Goal: Task Accomplishment & Management: Complete application form

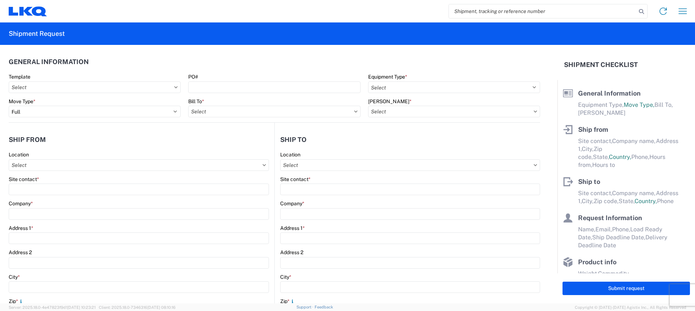
select select "FULL"
select select "US"
select select "LBS"
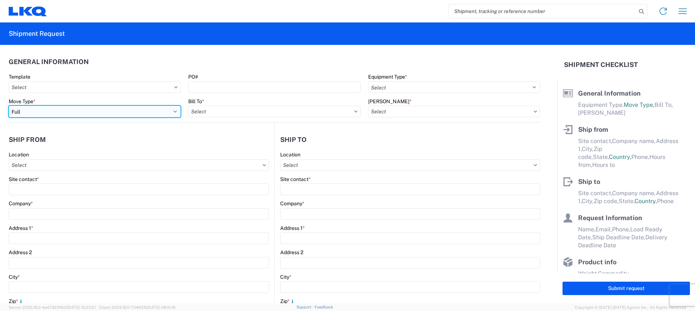
click at [122, 111] on select "Select Full Partial TL" at bounding box center [95, 112] width 172 height 12
select select "PARTIAL_TL"
click at [9, 106] on select "Select Full Partial TL" at bounding box center [95, 112] width 172 height 12
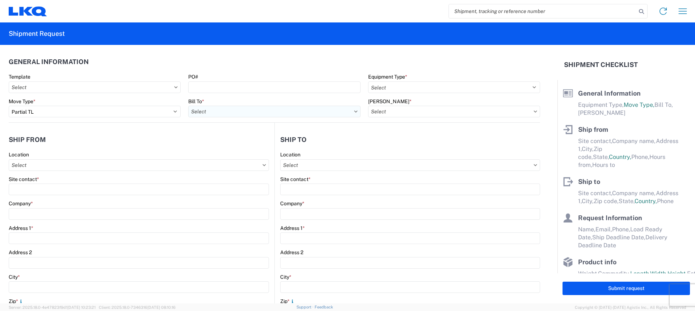
click at [273, 113] on input "Bill To *" at bounding box center [274, 112] width 172 height 12
type input "3021"
click at [253, 150] on div "3021 3021 - [US_STATE][GEOGRAPHIC_DATA]" at bounding box center [251, 135] width 130 height 33
click at [261, 142] on div "3021 - [US_STATE][GEOGRAPHIC_DATA]" at bounding box center [251, 144] width 127 height 12
type input "3021 - [US_STATE][GEOGRAPHIC_DATA]"
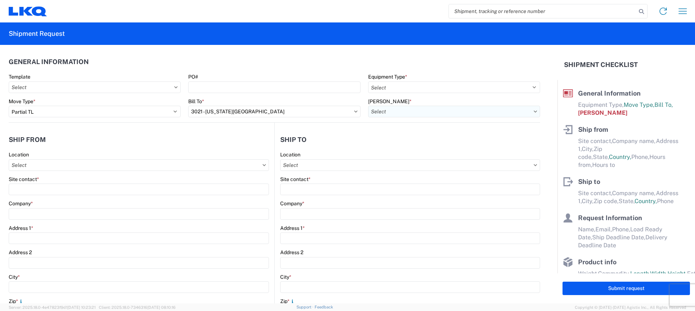
click at [398, 110] on input "[PERSON_NAME] *" at bounding box center [454, 112] width 172 height 12
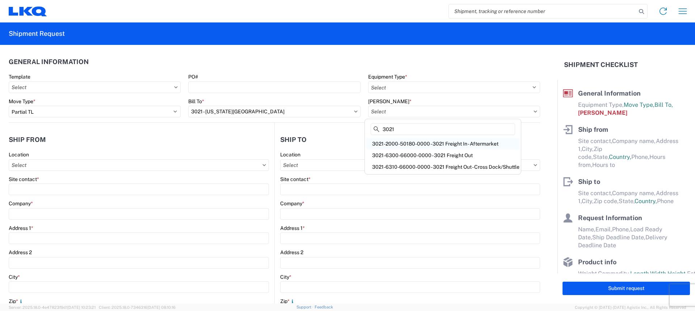
type input "3021"
click at [416, 142] on div "3021-2000-50180-0000 - 3021 Freight In - Aftermarket" at bounding box center [442, 144] width 153 height 12
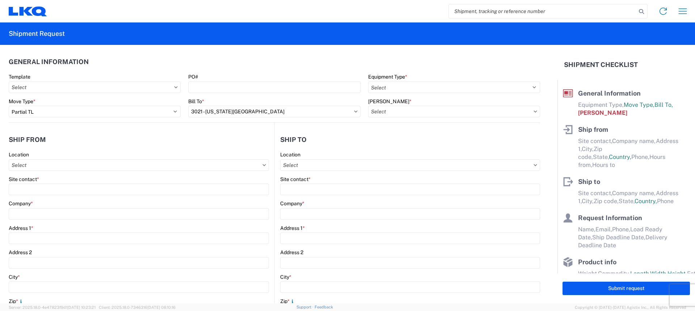
type input "3021-2000-50180-0000 - 3021 Freight In - Aftermarket"
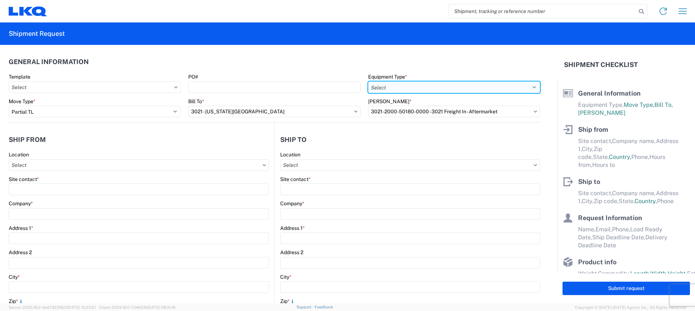
drag, startPoint x: 406, startPoint y: 86, endPoint x: 405, endPoint y: 93, distance: 6.6
click at [406, 86] on select "Select 53’ Dry Van Flatbed Dropdeck (van) Lowboy (flatbed) Rail" at bounding box center [454, 87] width 172 height 12
select select "STDV"
click at [368, 81] on select "Select 53’ Dry Van Flatbed Dropdeck (van) Lowboy (flatbed) Rail" at bounding box center [454, 87] width 172 height 12
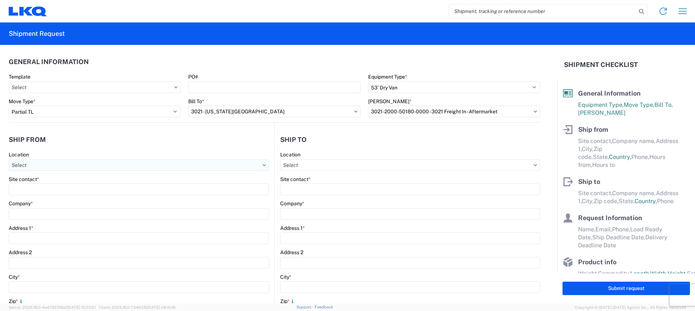
click at [77, 163] on input "Location" at bounding box center [139, 165] width 260 height 12
type input "3021"
click at [60, 198] on div "3021 - [US_STATE][GEOGRAPHIC_DATA]" at bounding box center [74, 198] width 127 height 12
type input "3021 - [US_STATE][GEOGRAPHIC_DATA]"
type input "LKQ Corporation"
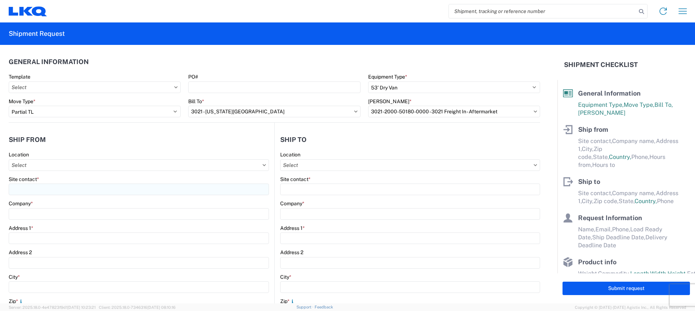
type input "[STREET_ADDRESS]"
type input "Suite 100"
type input "Shawnee"
type input "66226"
select select "KS"
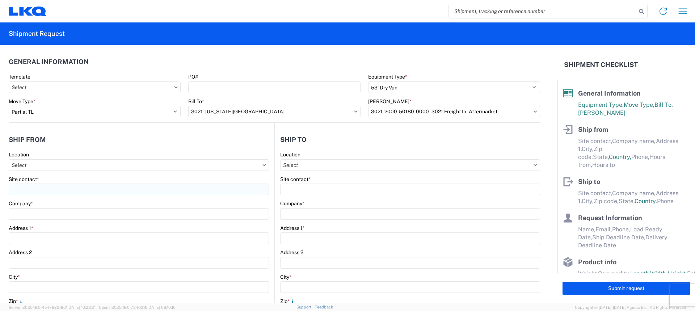
type input "[PHONE_NUMBER]"
type input "07:00"
type input "21:00"
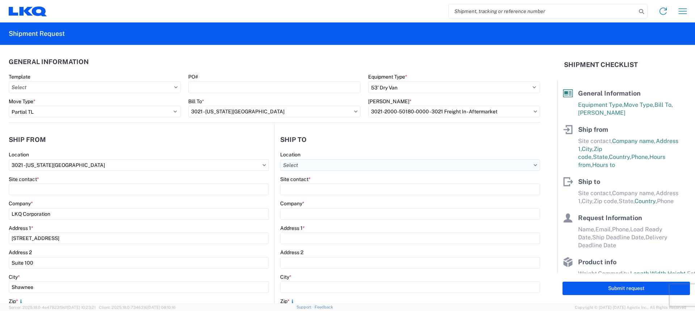
click at [400, 168] on input "Location" at bounding box center [410, 165] width 260 height 12
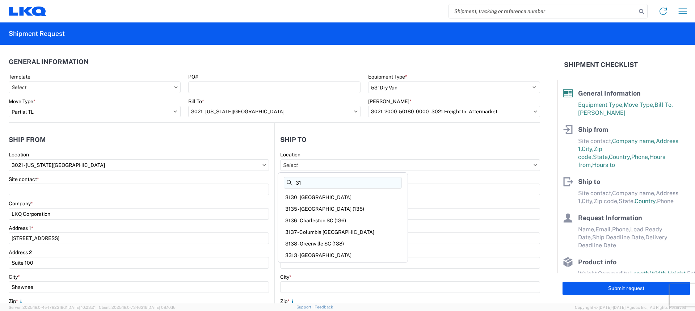
type input "3"
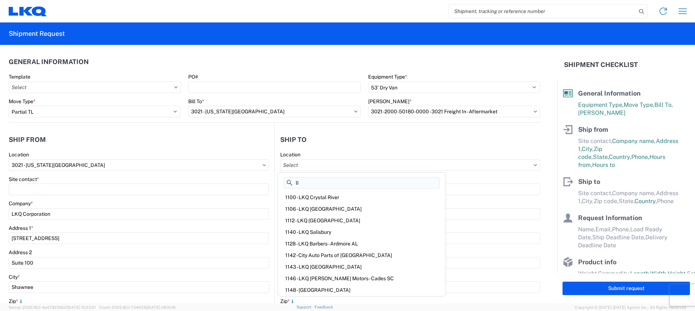
type input "l"
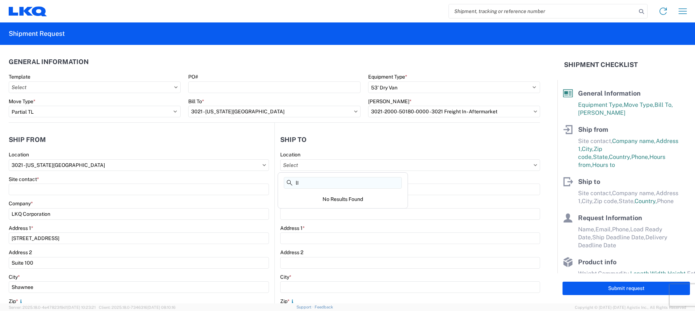
type input "l"
type input "L"
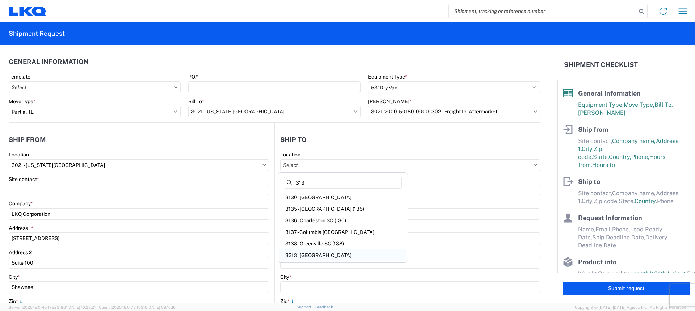
type input "313"
click at [325, 256] on div "3313 - [GEOGRAPHIC_DATA]" at bounding box center [343, 255] width 127 height 12
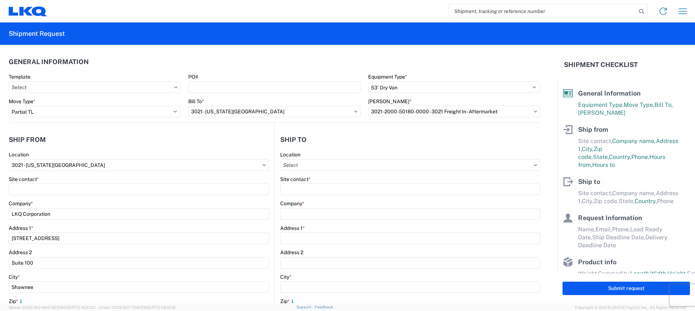
type input "3313 - [GEOGRAPHIC_DATA]"
type input "LKQ Corporation"
type input "[STREET_ADDRESS]"
type input "[GEOGRAPHIC_DATA]"
type input "03109"
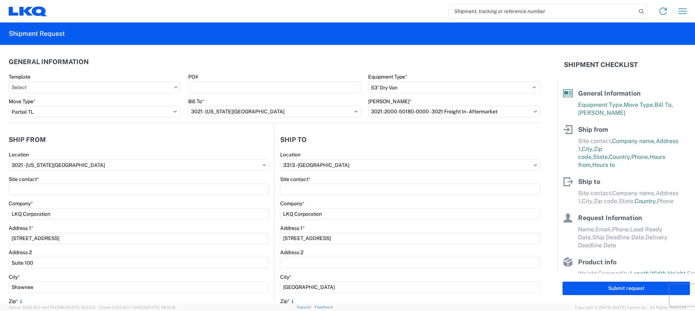
select select "US"
click at [377, 14] on div "Home Shipment request Shipment tracking" at bounding box center [370, 11] width 646 height 17
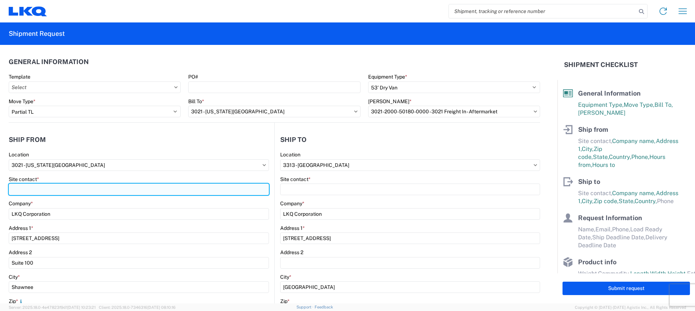
click at [42, 188] on input "Site contact *" at bounding box center [139, 190] width 260 height 12
type input "m"
type input "[PERSON_NAME]"
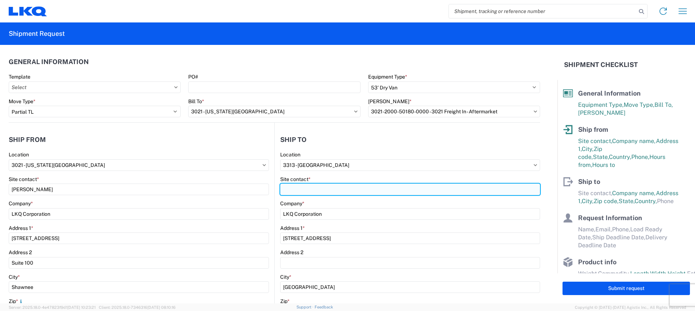
click at [314, 189] on input "Site contact *" at bounding box center [410, 190] width 260 height 12
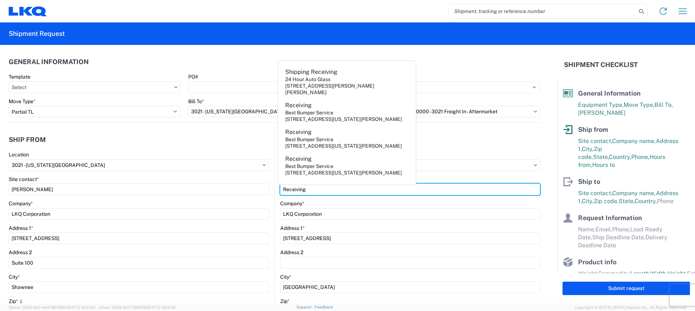
type input "Receiving"
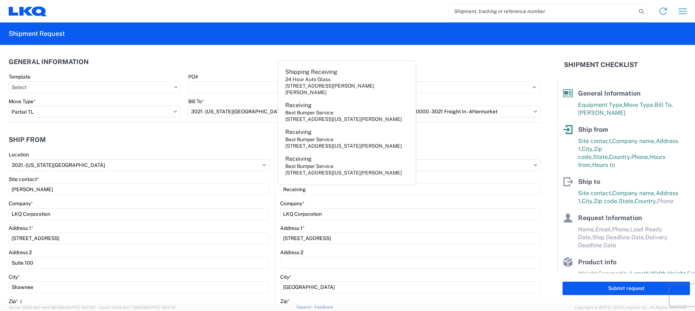
click at [488, 55] on header "General Information" at bounding box center [275, 62] width 532 height 16
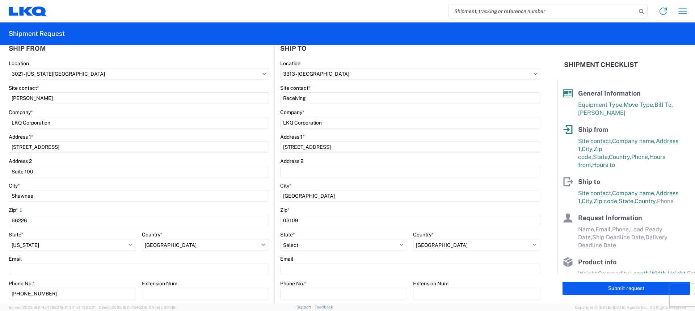
scroll to position [253, 0]
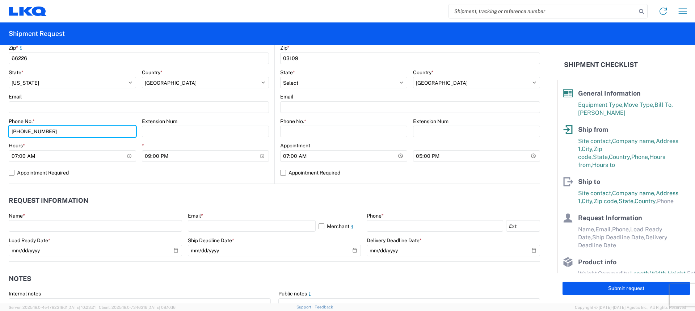
drag, startPoint x: 0, startPoint y: 120, endPoint x: 0, endPoint y: 112, distance: 7.6
click at [0, 112] on form "General Information Template PO# Equipment Type * Select 53’ Dry Van Flatbed Dr…" at bounding box center [279, 174] width 558 height 259
type input "[PHONE_NUMBER]"
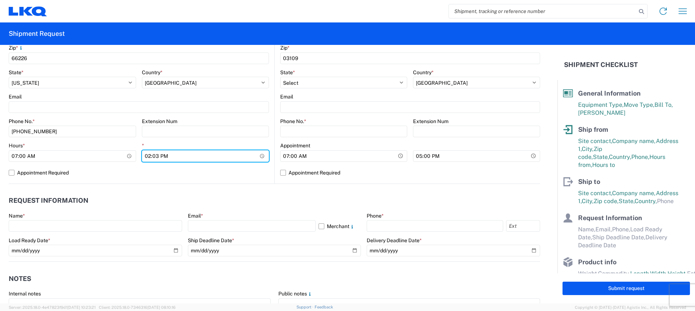
type input "14:30"
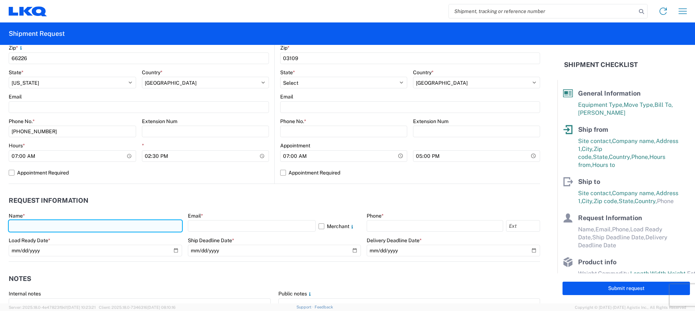
drag, startPoint x: 22, startPoint y: 227, endPoint x: 25, endPoint y: 230, distance: 4.6
click at [22, 227] on input "text" at bounding box center [95, 226] width 173 height 12
type input "[PERSON_NAME]"
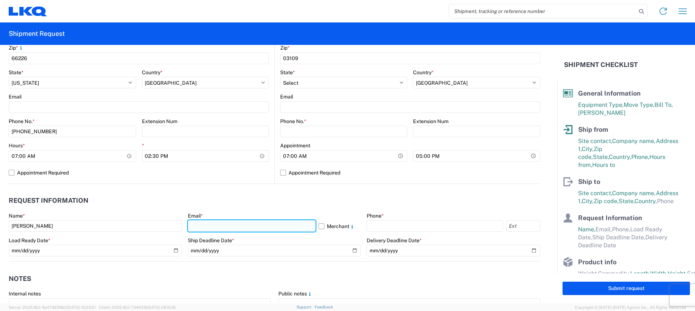
click at [245, 227] on input "text" at bounding box center [252, 226] width 128 height 12
type input "[EMAIL_ADDRESS][DOMAIN_NAME]"
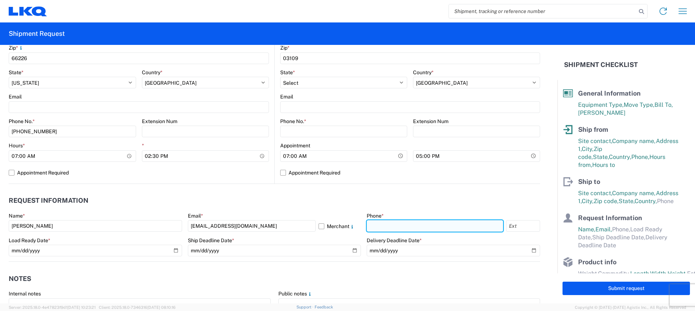
click at [388, 229] on input "text" at bounding box center [435, 226] width 137 height 12
type input "[PHONE_NUMBER]"
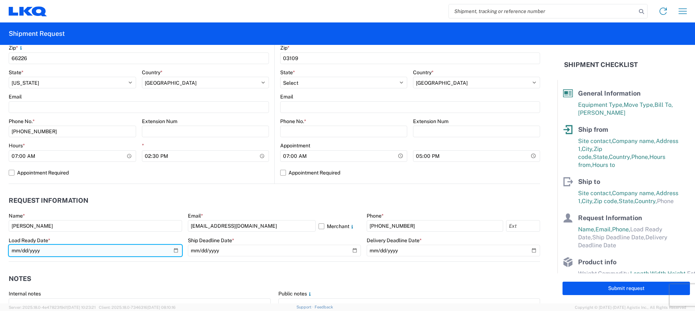
click at [174, 251] on input "date" at bounding box center [95, 251] width 173 height 12
type input "[DATE]"
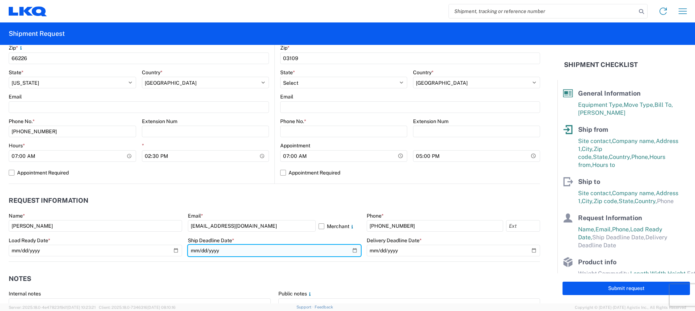
click at [349, 252] on input "date" at bounding box center [274, 251] width 173 height 12
type input "[DATE]"
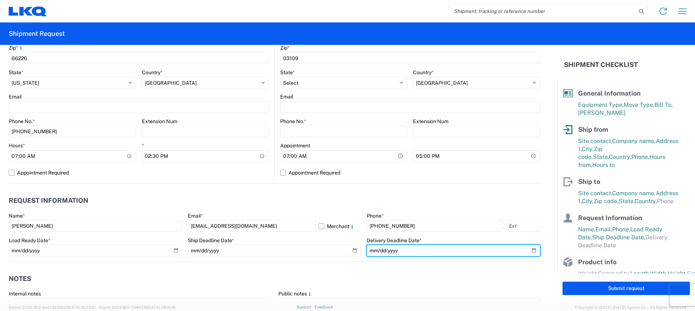
click at [530, 250] on input "date" at bounding box center [453, 251] width 173 height 12
type input "[DATE]"
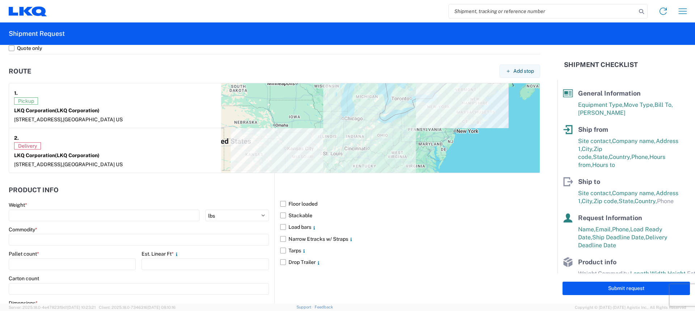
scroll to position [610, 0]
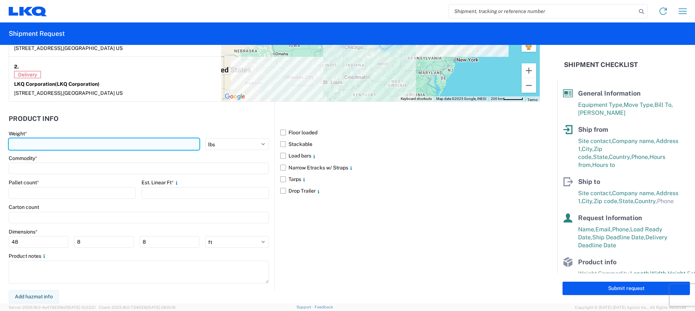
click at [29, 142] on input "number" at bounding box center [104, 144] width 191 height 12
type input "4430"
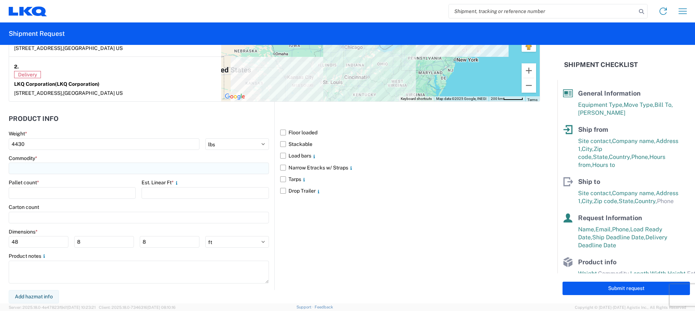
click at [45, 165] on input at bounding box center [139, 169] width 260 height 12
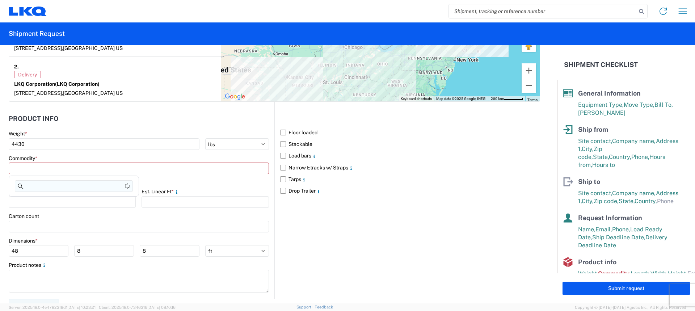
click at [46, 189] on input at bounding box center [74, 186] width 118 height 12
type input "g"
click at [49, 198] on div "General Auto Parts (dry)" at bounding box center [74, 201] width 127 height 12
type input "General Auto Parts (dry)"
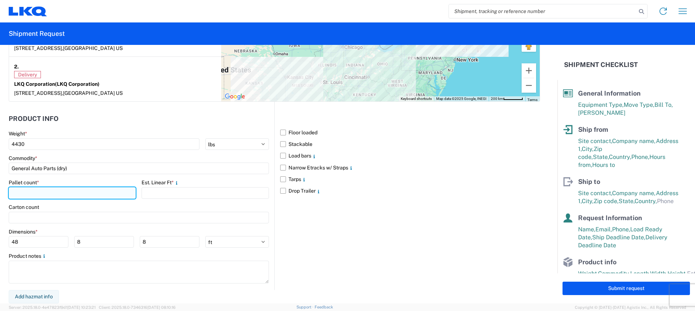
click at [48, 194] on input "number" at bounding box center [72, 193] width 127 height 12
type input "11"
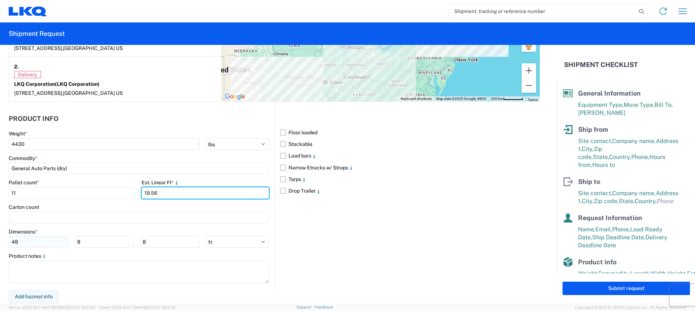
type input "19.56"
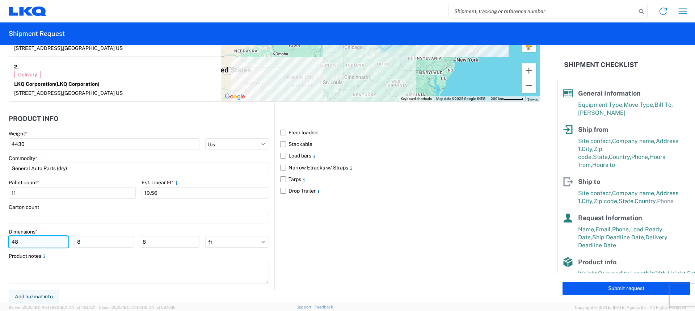
click at [35, 240] on input "48" at bounding box center [39, 242] width 60 height 12
click at [92, 241] on input "8" at bounding box center [104, 242] width 60 height 12
type input "40"
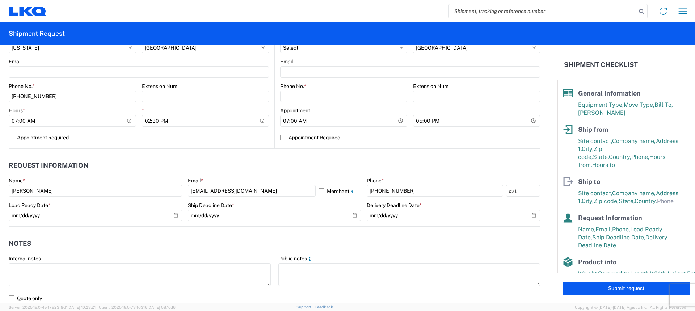
scroll to position [320, 0]
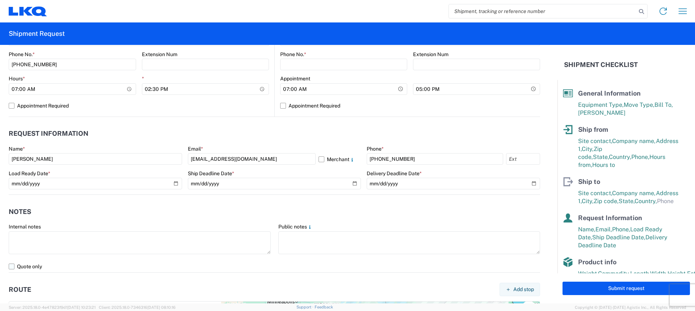
type input "85"
click at [12, 264] on label "Quote only" at bounding box center [275, 267] width 532 height 12
click at [0, 0] on input "Quote only" at bounding box center [0, 0] width 0 height 0
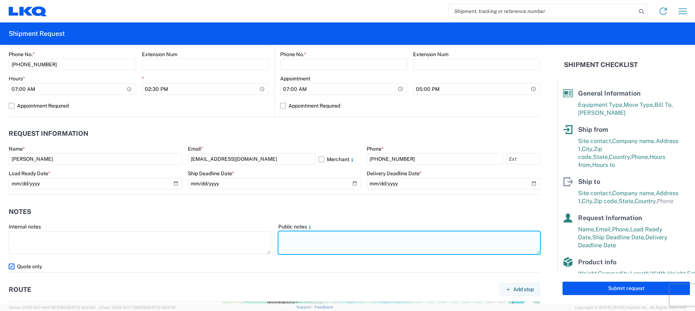
click at [334, 235] on textarea at bounding box center [409, 242] width 262 height 23
paste textarea "SKID 1 48.0 44.0 85.0 330.0 SKID 2 48.0 44.0 85.0 330.0 SKID 3 48.0 44.0 90.0 6…"
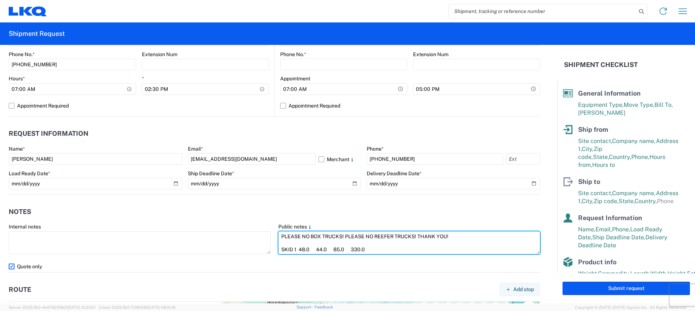
drag, startPoint x: 448, startPoint y: 236, endPoint x: 270, endPoint y: 229, distance: 177.2
click at [270, 229] on div "Internal notes Public notes PLEASE NO BOX TRUCKS! PLEASE NO REEFER TRUCKS! THAN…" at bounding box center [274, 241] width 539 height 37
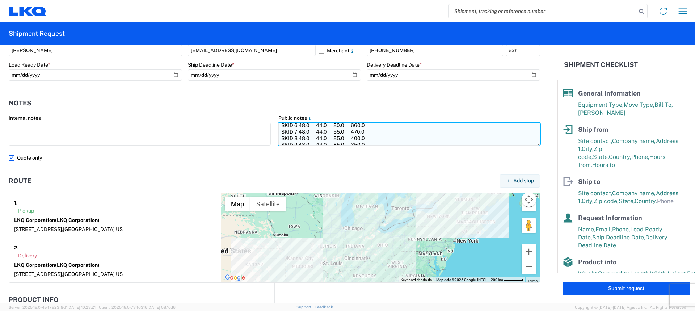
scroll to position [78, 0]
click at [288, 142] on textarea "PLEASE NO BOX TRUCKS! PLEASE NO REEFER TRUCKS! THANK YOU! SKID 1 48.0 44.0 85.0…" at bounding box center [409, 134] width 262 height 23
paste textarea "PLEASE NO BOX TRUCKS! PLEASE NO REEFER TRUCKS! THANK YOU!"
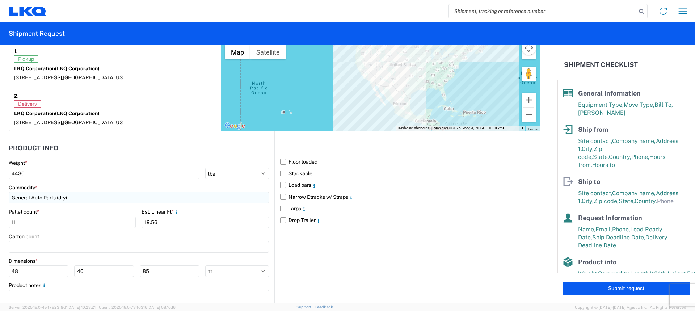
scroll to position [610, 0]
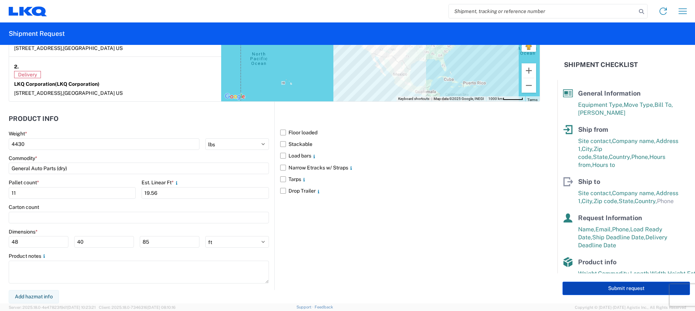
type textarea "PLEASE NO BOX TRUCKS! PLEASE NO REEFER TRUCKS! THANK YOU! SKID 1 48.0 44.0 85.0…"
click at [617, 289] on button "Submit request" at bounding box center [626, 288] width 127 height 13
select select "US"
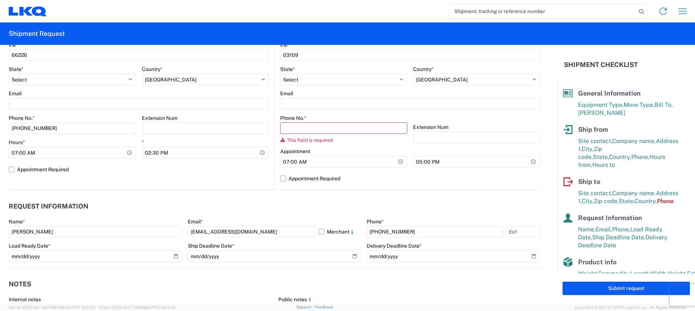
scroll to position [221, 0]
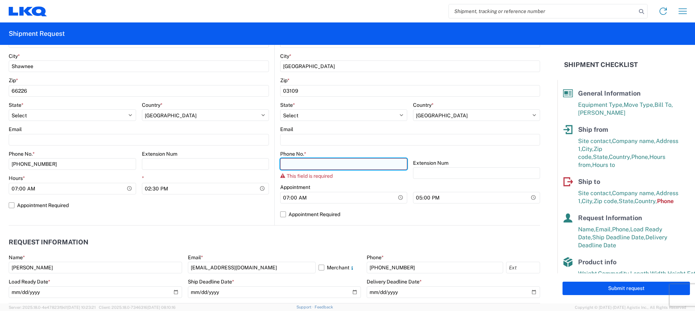
paste input "[PHONE_NUMBER]"
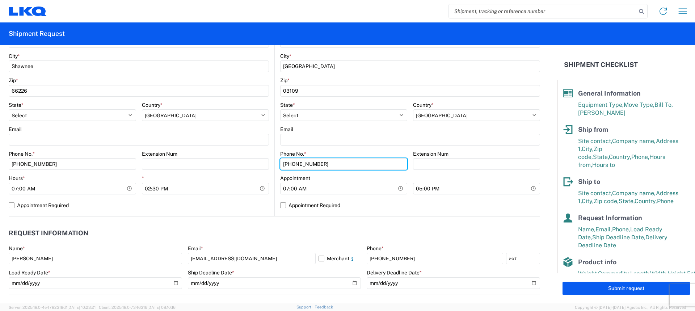
type input "[PHONE_NUMBER]"
click at [345, 219] on agx-request-info "Request Information Name * [PERSON_NAME] Email * [EMAIL_ADDRESS][DOMAIN_NAME] M…" at bounding box center [275, 256] width 532 height 78
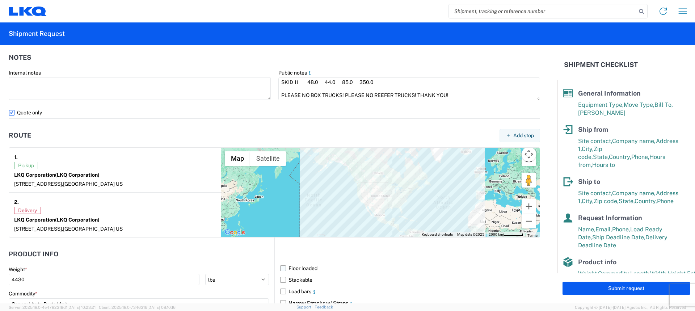
scroll to position [610, 0]
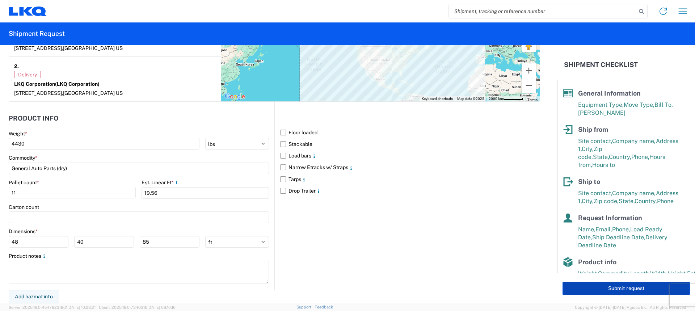
click at [631, 288] on button "Submit request" at bounding box center [626, 288] width 127 height 13
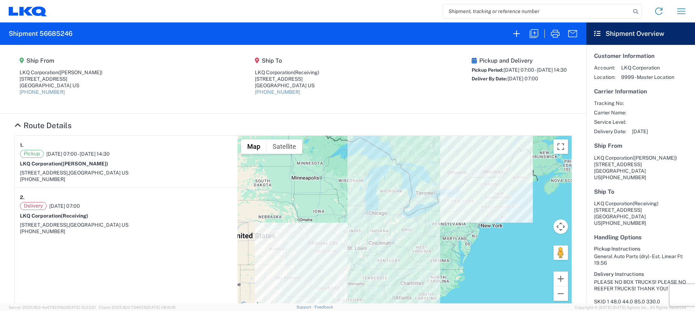
click at [354, 14] on div "Home Shipment request Shipment tracking" at bounding box center [370, 11] width 646 height 17
click at [559, 31] on icon "button" at bounding box center [556, 34] width 12 height 12
click at [555, 35] on icon "button" at bounding box center [556, 34] width 12 height 12
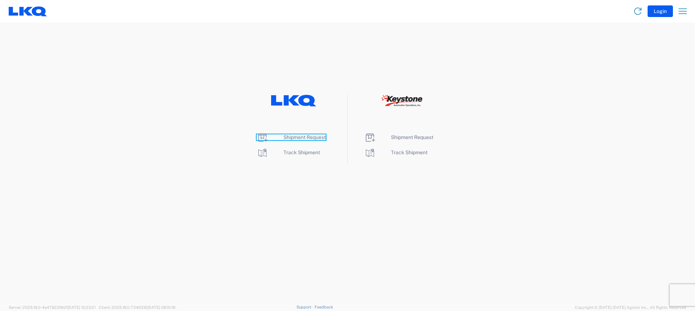
click at [306, 139] on span "Shipment Request" at bounding box center [305, 137] width 42 height 6
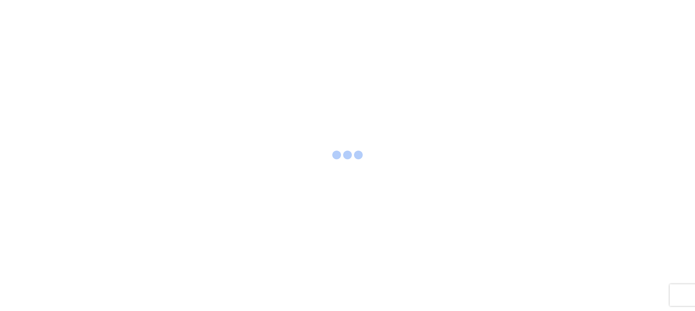
select select "FULL"
select select "LBS"
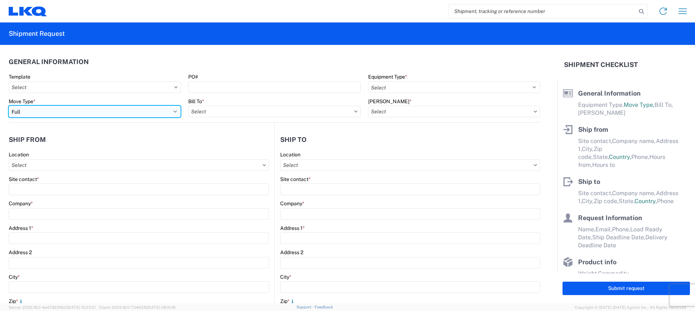
click at [80, 114] on select "Select Full Partial TL" at bounding box center [95, 112] width 172 height 12
select select "PARTIAL_TL"
click at [9, 106] on select "Select Full Partial TL" at bounding box center [95, 112] width 172 height 12
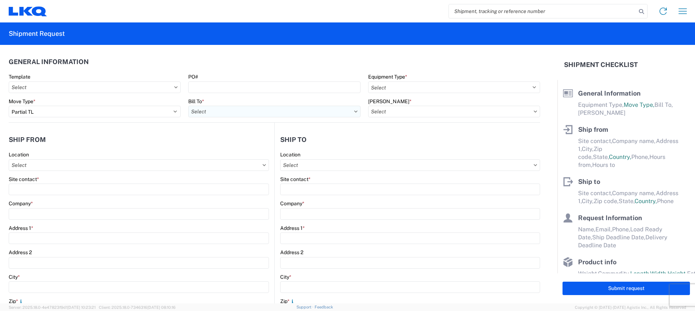
click at [204, 113] on input "Bill To *" at bounding box center [274, 112] width 172 height 12
type input "3"
type input "3021"
click at [234, 142] on div "3021 - [US_STATE][GEOGRAPHIC_DATA]" at bounding box center [251, 144] width 127 height 12
type input "3021 - [US_STATE][GEOGRAPHIC_DATA]"
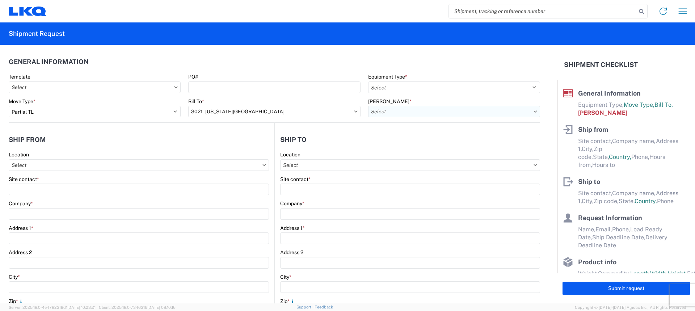
click at [421, 106] on input "[PERSON_NAME] *" at bounding box center [454, 112] width 172 height 12
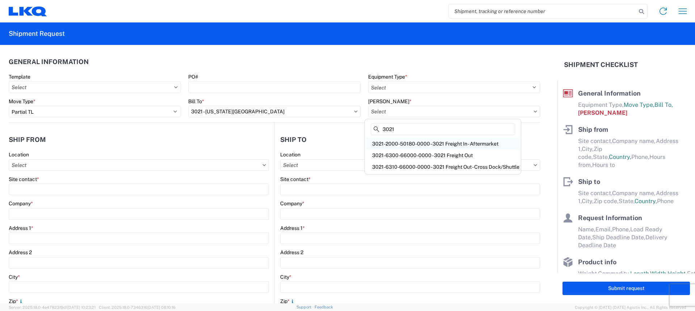
type input "3021"
click at [401, 140] on div "3021-2000-50180-0000 - 3021 Freight In - Aftermarket" at bounding box center [442, 144] width 153 height 12
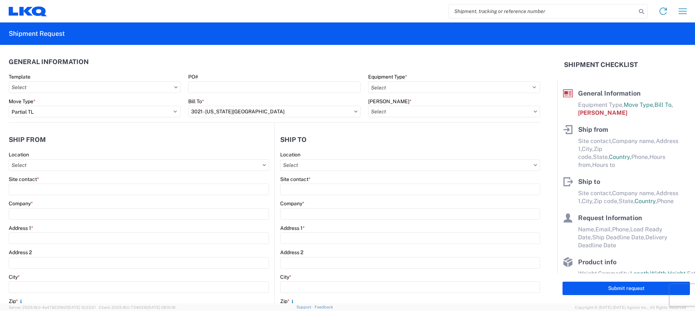
type input "3021-2000-50180-0000 - 3021 Freight In - Aftermarket"
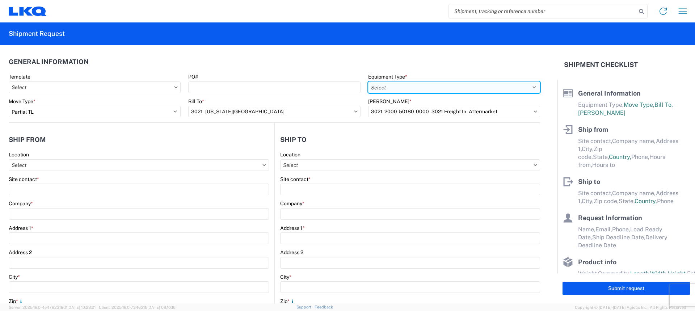
drag, startPoint x: 439, startPoint y: 85, endPoint x: 436, endPoint y: 88, distance: 4.4
click at [440, 85] on select "Select 53’ Dry Van Flatbed Dropdeck (van) Lowboy (flatbed) Rail" at bounding box center [454, 87] width 172 height 12
select select "STDV"
click at [368, 81] on select "Select 53’ Dry Van Flatbed Dropdeck (van) Lowboy (flatbed) Rail" at bounding box center [454, 87] width 172 height 12
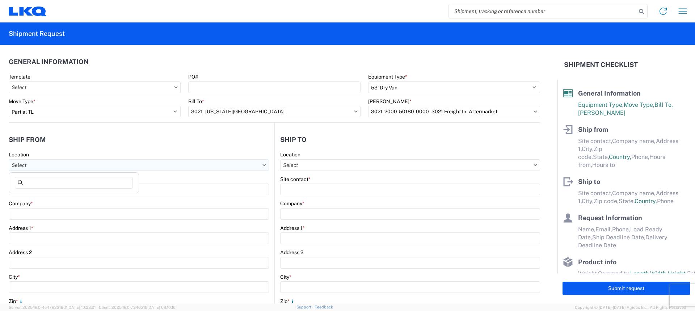
click at [67, 166] on input "Location" at bounding box center [139, 165] width 260 height 12
type input "3021"
click at [62, 197] on div "3021 - [US_STATE][GEOGRAPHIC_DATA]" at bounding box center [74, 198] width 127 height 12
type input "3021 - [US_STATE][GEOGRAPHIC_DATA]"
type input "LKQ Corporation"
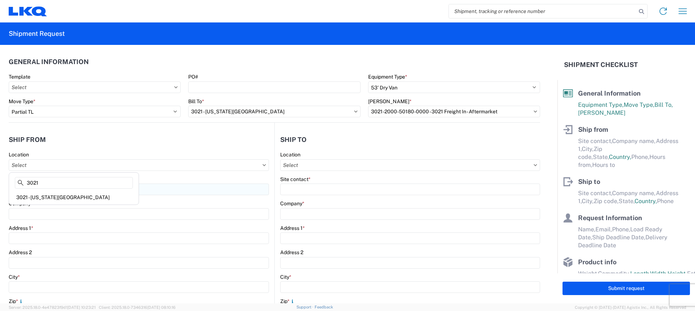
type input "[STREET_ADDRESS]"
type input "Suite 100"
type input "Shawnee"
type input "66226"
select select "KS"
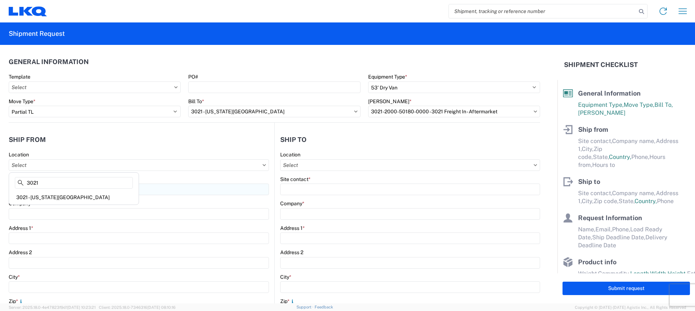
select select "US"
type input "[PHONE_NUMBER]"
type input "07:00"
type input "21:00"
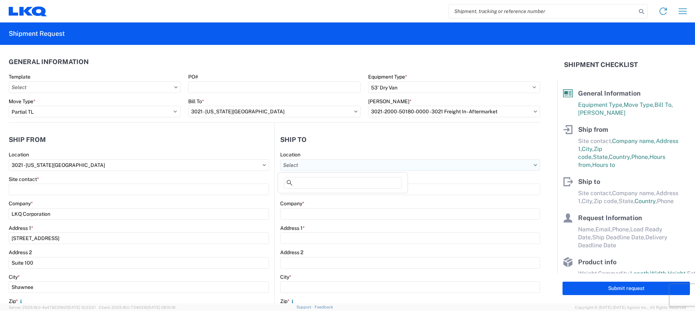
click at [364, 163] on input "Location" at bounding box center [410, 165] width 260 height 12
type input "3311"
click at [345, 200] on div "3311 - Manchester CT (311)" at bounding box center [343, 198] width 127 height 12
type input "3311 - Manchester CT (311)"
type input "LKQ Corporation"
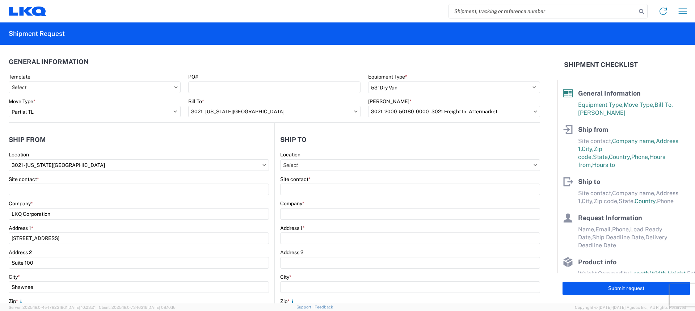
type input "50 Utopia Road"
type input "[GEOGRAPHIC_DATA]"
type input "06040"
select select "CT"
select select "US"
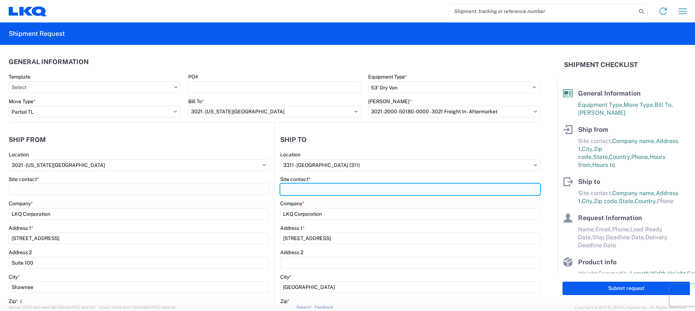
click at [269, 188] on input "Site contact *" at bounding box center [139, 190] width 260 height 12
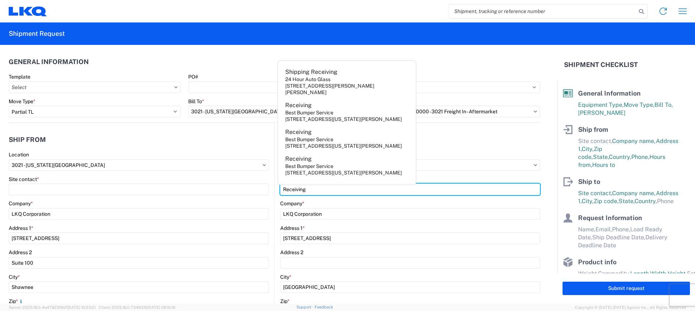
type input "Receiving"
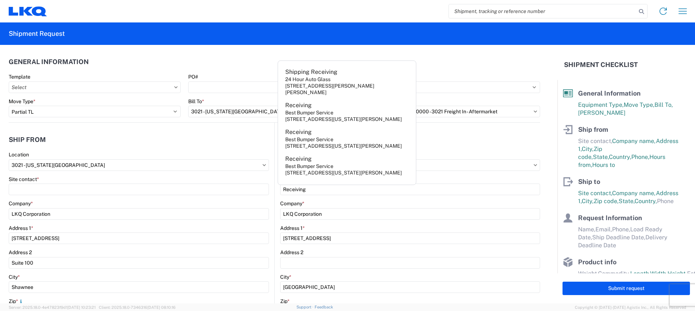
click at [90, 183] on div "Site contact *" at bounding box center [139, 186] width 260 height 20
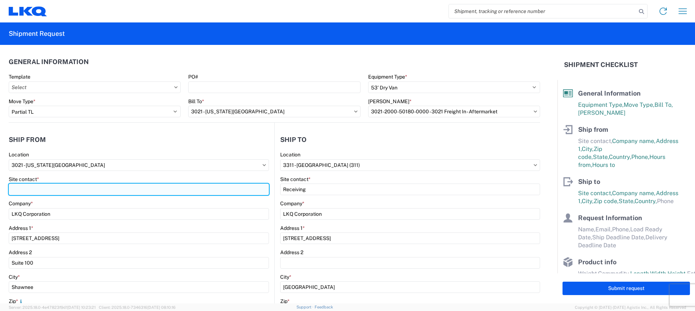
click at [89, 186] on input "Site contact *" at bounding box center [139, 190] width 260 height 12
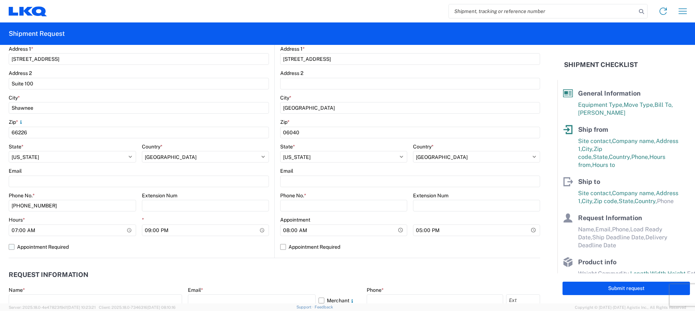
scroll to position [181, 0]
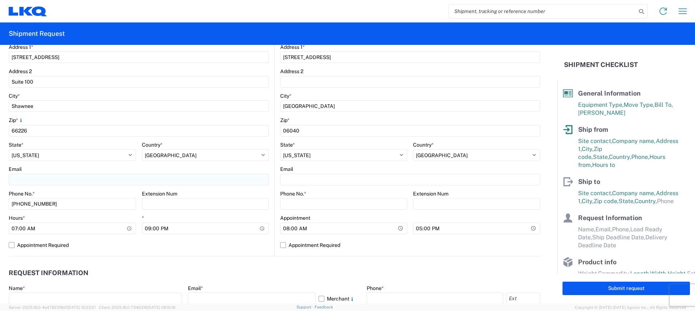
type input "[PERSON_NAME]"
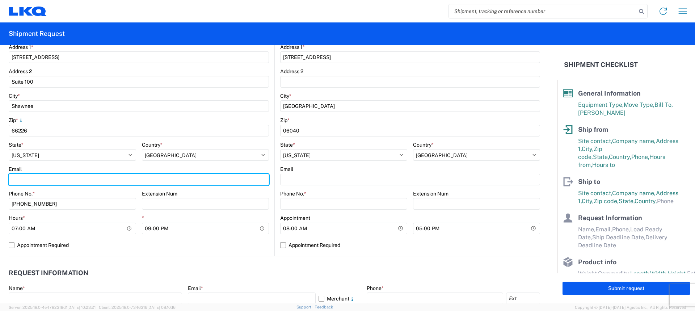
drag, startPoint x: 53, startPoint y: 179, endPoint x: 53, endPoint y: 185, distance: 6.5
click at [53, 179] on input "Email" at bounding box center [139, 180] width 260 height 12
type input "[EMAIL_ADDRESS][DOMAIN_NAME]"
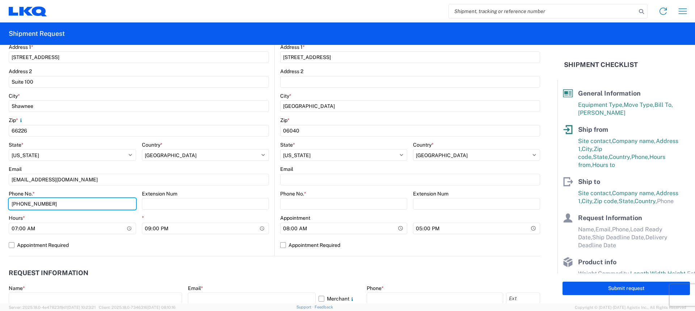
drag, startPoint x: 54, startPoint y: 207, endPoint x: 0, endPoint y: 189, distance: 57.3
click at [0, 189] on form "General Information Template PO# Equipment Type * Select 53’ Dry Van Flatbed Dr…" at bounding box center [279, 174] width 558 height 259
type input "[PHONE_NUMBER]"
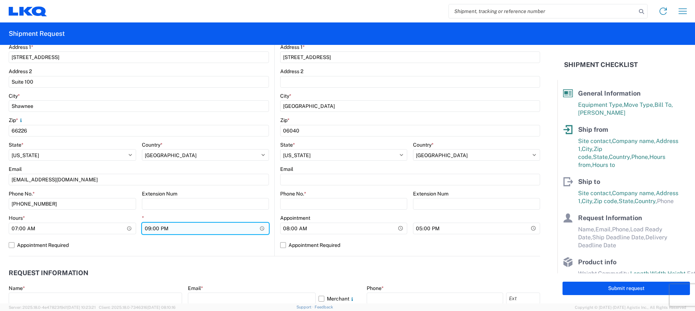
click at [147, 230] on input "21:00" at bounding box center [205, 229] width 127 height 12
type input "14:30"
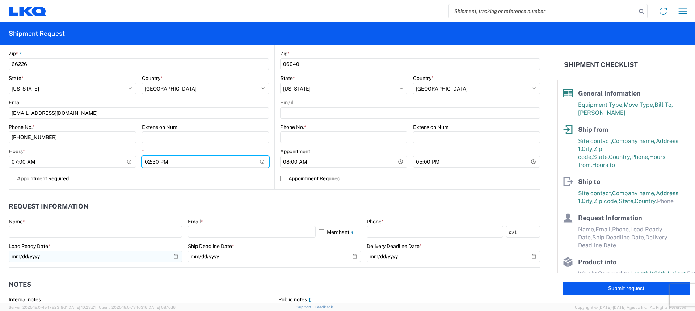
scroll to position [253, 0]
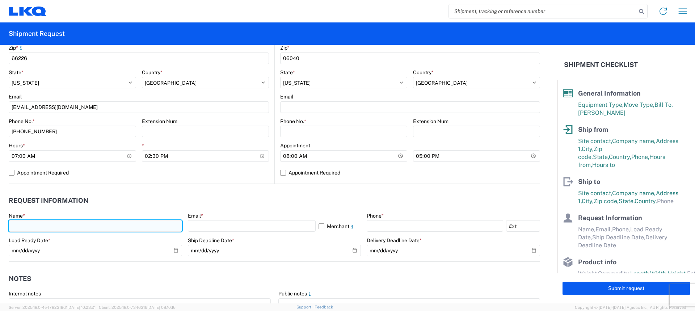
click at [77, 231] on input "text" at bounding box center [95, 226] width 173 height 12
type input "[PERSON_NAME]"
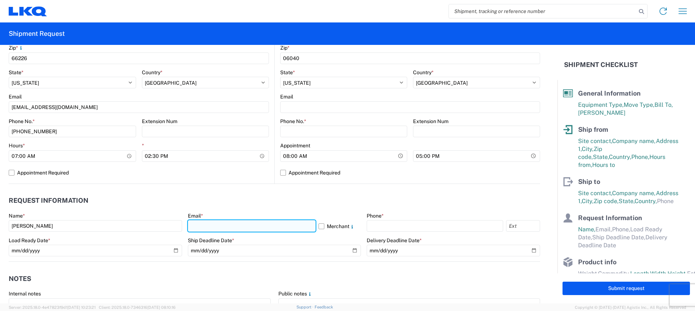
click at [265, 225] on input "text" at bounding box center [252, 226] width 128 height 12
type input "[EMAIL_ADDRESS][DOMAIN_NAME]"
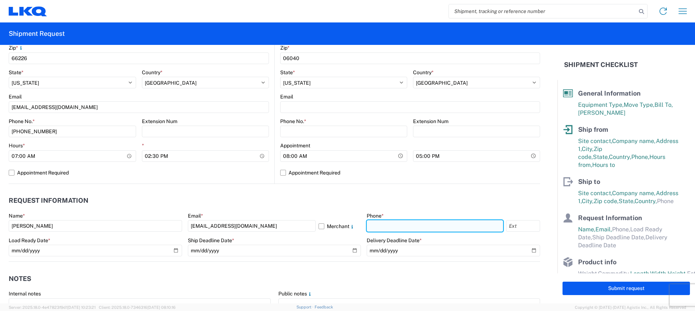
click at [404, 225] on input "text" at bounding box center [435, 226] width 137 height 12
type input "[PHONE_NUMBER]"
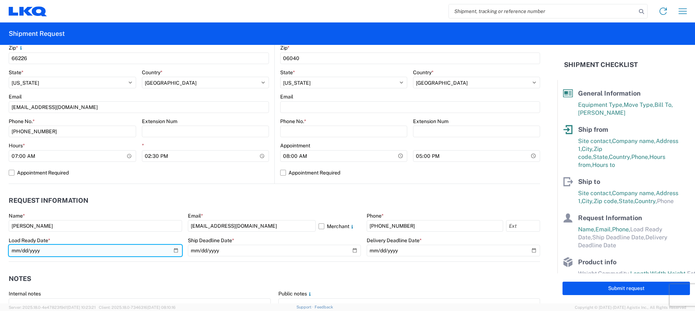
click at [175, 249] on input "date" at bounding box center [95, 251] width 173 height 12
type input "[DATE]"
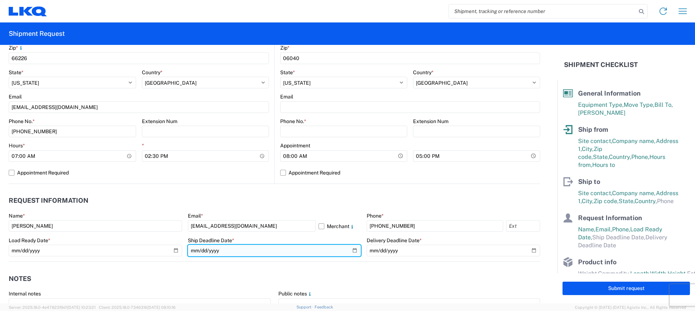
click at [352, 249] on input "date" at bounding box center [274, 251] width 173 height 12
type input "[DATE]"
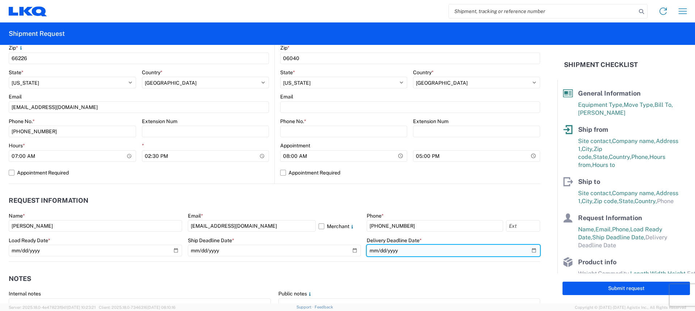
click at [527, 252] on input "date" at bounding box center [453, 251] width 173 height 12
type input "[DATE]"
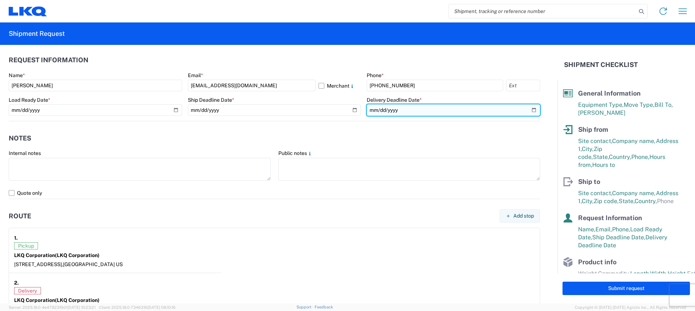
scroll to position [398, 0]
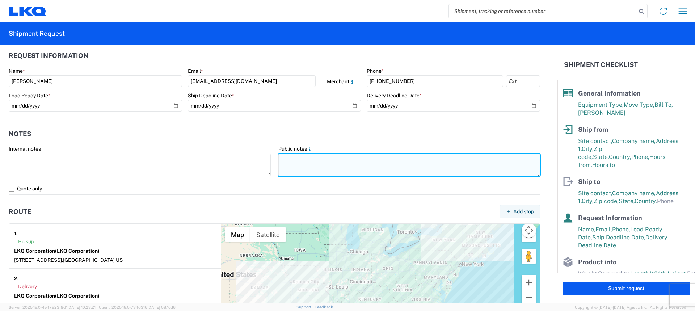
click at [293, 161] on textarea at bounding box center [409, 165] width 262 height 23
paste textarea "SKID 1 48.0 44.0 45.0 160.0 SKID 2 48.0 44.0 70.0 290.0 SKID 3 48.0 44.0 70.0 2…"
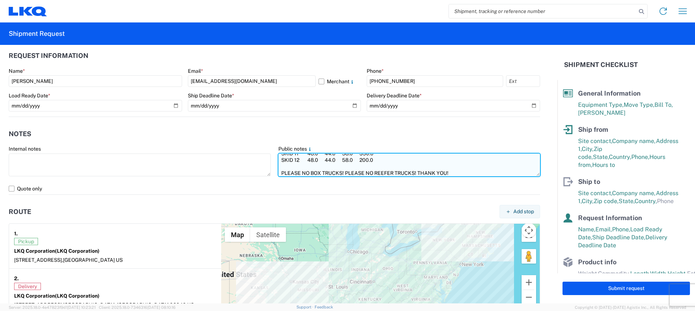
scroll to position [72, 0]
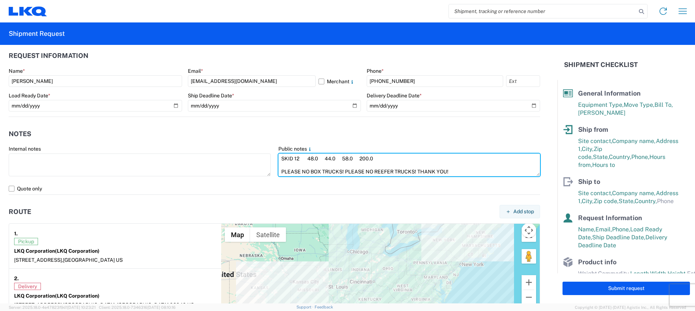
drag, startPoint x: 460, startPoint y: 171, endPoint x: 275, endPoint y: 176, distance: 185.1
click at [275, 176] on agx-form-control-wrapper-v2 "Public notes SKID 1 48.0 44.0 45.0 160.0 SKID 2 48.0 44.0 70.0 290.0 SKID 3 48.…" at bounding box center [409, 164] width 270 height 37
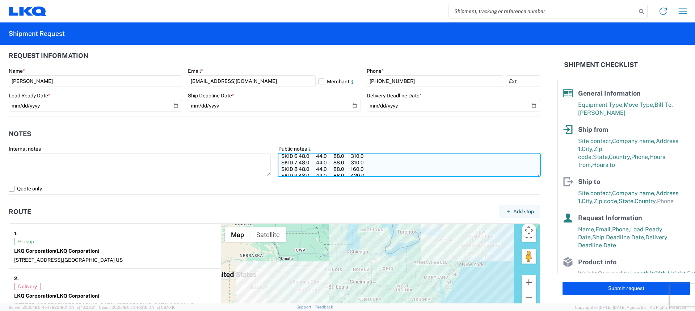
scroll to position [0, 0]
click at [278, 158] on textarea "SKID 1 48.0 44.0 45.0 160.0 SKID 2 48.0 44.0 70.0 290.0 SKID 3 48.0 44.0 70.0 2…" at bounding box center [409, 165] width 262 height 23
paste textarea "PLEASE NO BOX TRUCKS! PLEASE NO REEFER TRUCKS! THANK YOU!"
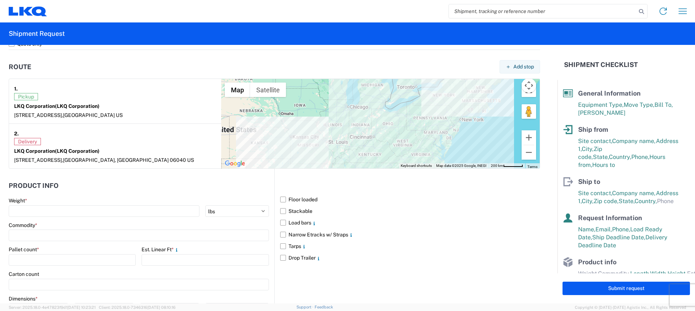
scroll to position [507, 0]
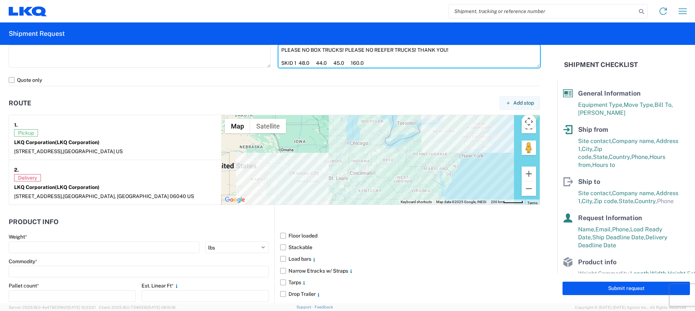
type textarea "PLEASE NO BOX TRUCKS! PLEASE NO REEFER TRUCKS! THANK YOU! SKID 1 48.0 44.0 45.0…"
click at [11, 81] on label "Quote only" at bounding box center [275, 80] width 532 height 12
click at [0, 0] on input "Quote only" at bounding box center [0, 0] width 0 height 0
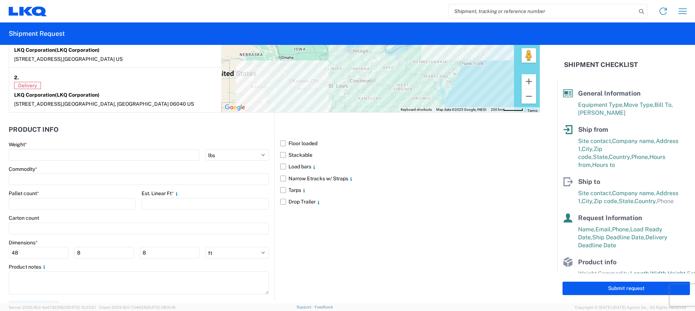
scroll to position [610, 0]
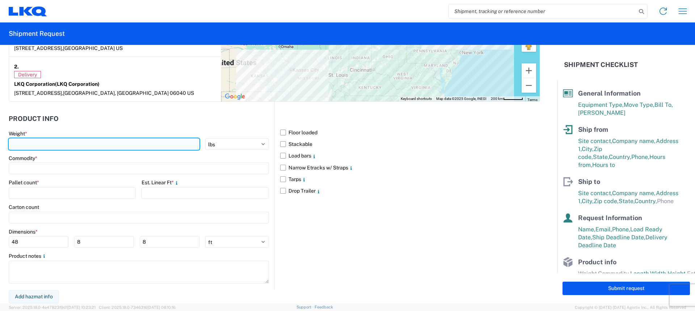
click at [87, 146] on input "number" at bounding box center [104, 144] width 191 height 12
type input "3560"
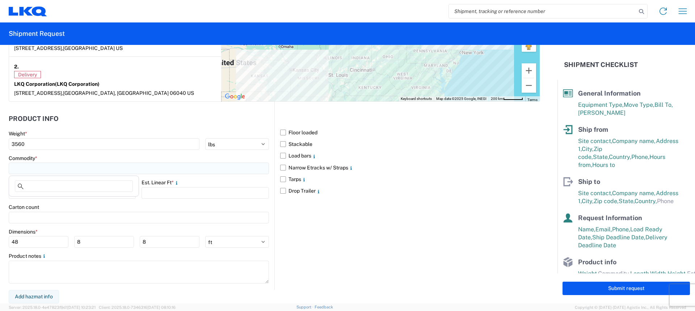
click at [88, 173] on input at bounding box center [139, 169] width 260 height 12
click at [81, 182] on input at bounding box center [74, 186] width 118 height 12
type input "GE"
click at [71, 201] on div "General Auto Parts (dry)" at bounding box center [74, 201] width 127 height 12
type input "General Auto Parts (dry)"
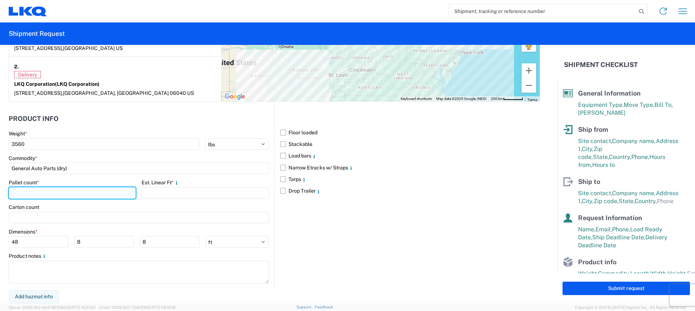
click at [55, 194] on input "number" at bounding box center [72, 193] width 127 height 12
type input "12"
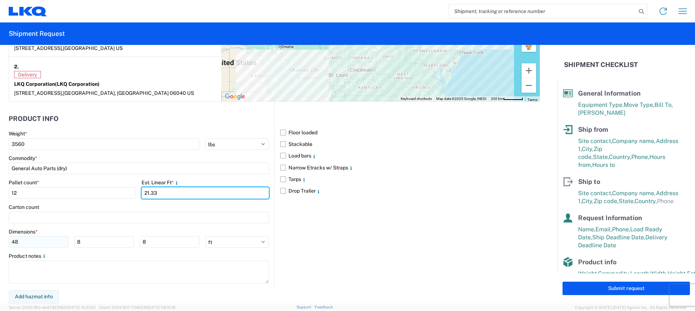
type input "21.33"
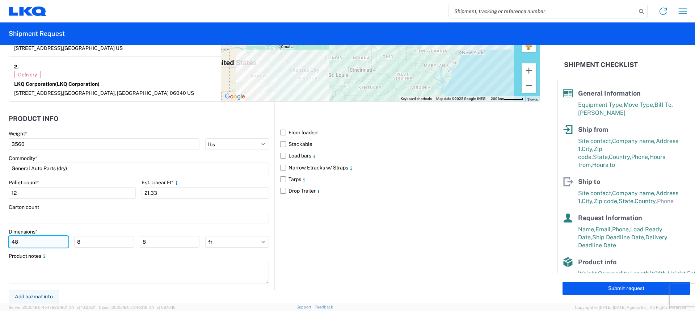
click at [32, 241] on input "48" at bounding box center [39, 242] width 60 height 12
click at [79, 243] on input "8" at bounding box center [104, 242] width 60 height 12
type input "40"
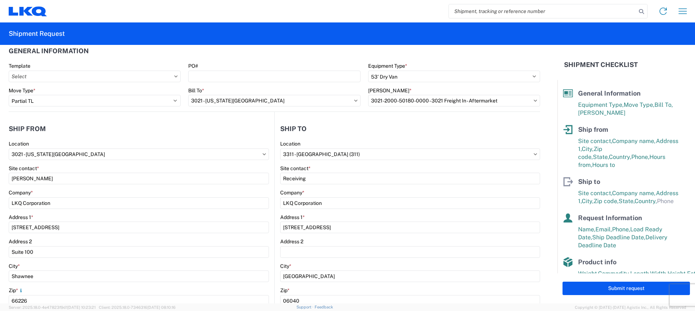
scroll to position [0, 0]
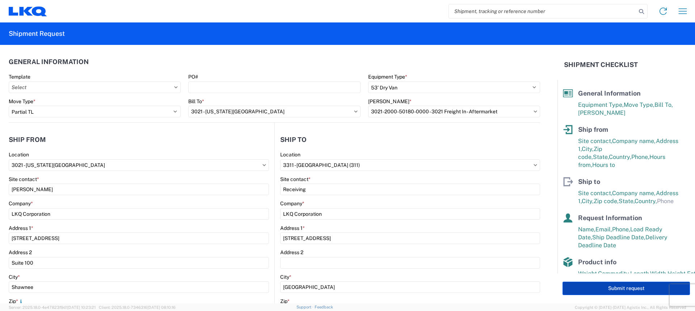
type input "88"
click at [602, 288] on button "Submit request" at bounding box center [626, 288] width 127 height 13
select select "US"
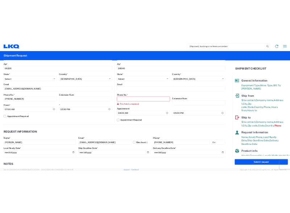
scroll to position [217, 0]
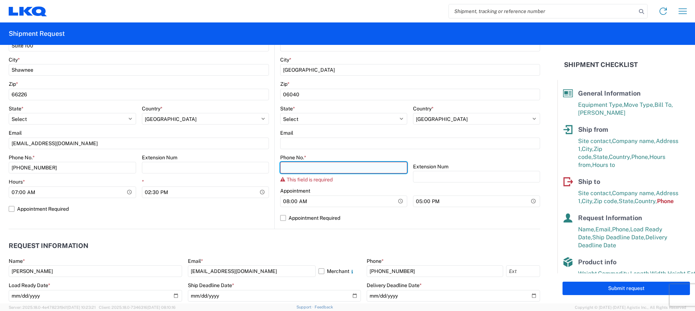
click at [328, 166] on input "Phone No. *" at bounding box center [343, 168] width 127 height 12
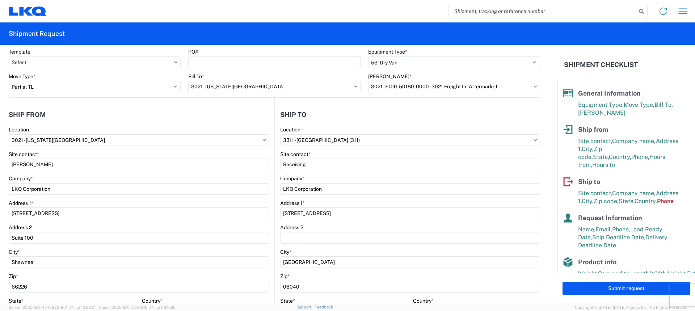
scroll to position [36, 0]
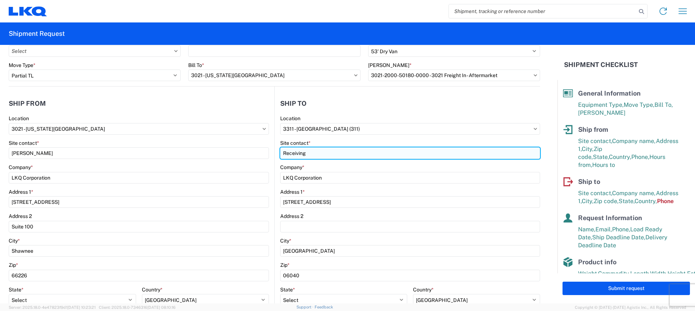
click at [281, 152] on input "Receiving" at bounding box center [410, 153] width 260 height 12
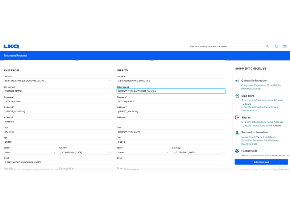
scroll to position [72, 0]
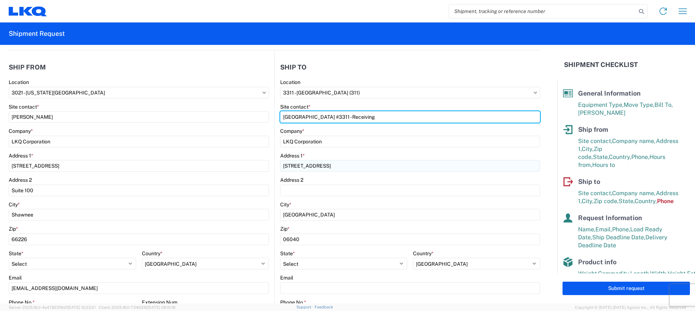
type input "Windsor #3311 - Receiving"
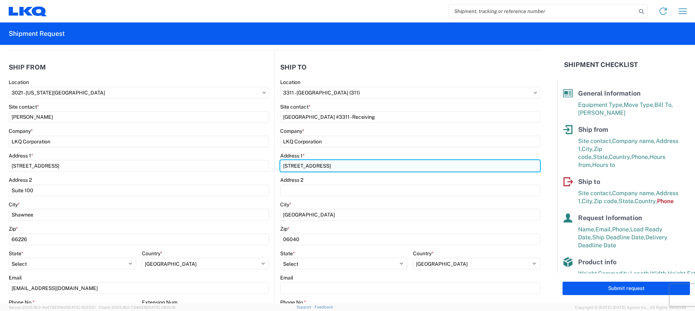
click at [344, 168] on input "50 Utopia Road" at bounding box center [410, 166] width 260 height 12
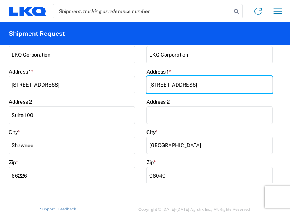
scroll to position [196, 0]
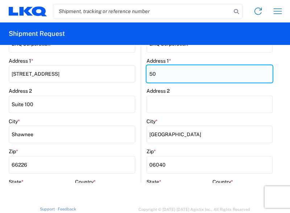
type input "5"
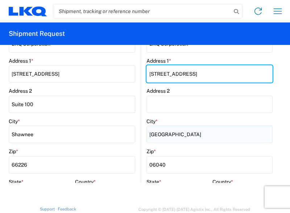
type input "330 Stone Rd"
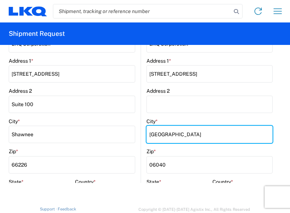
drag, startPoint x: 182, startPoint y: 133, endPoint x: 142, endPoint y: 133, distance: 40.9
click at [142, 133] on main "3311 Location 3311 - Manchester CT (311) Site contact * Windsor #3311 - Receivi…" at bounding box center [206, 149] width 131 height 364
type input "Windsor"
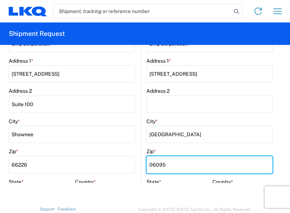
type input "06095"
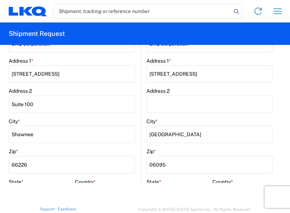
select select "CT"
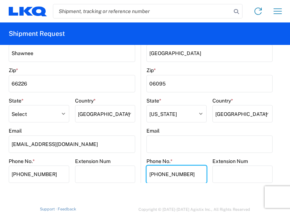
type input "800-522-8364"
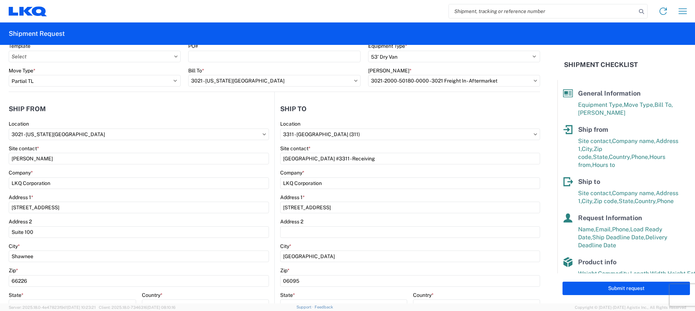
scroll to position [0, 0]
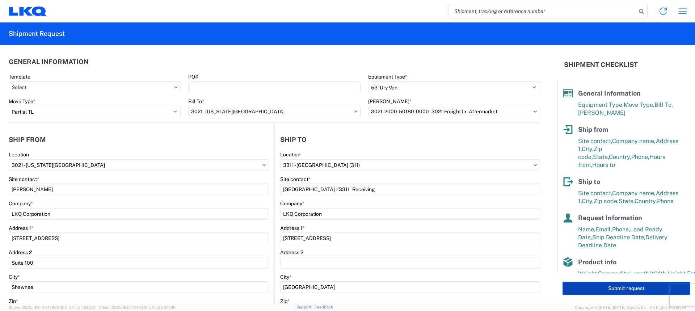
click at [607, 288] on button "Submit request" at bounding box center [626, 288] width 127 height 13
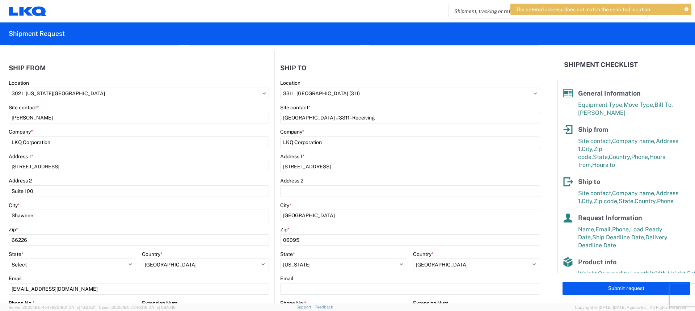
scroll to position [72, 0]
click at [269, 94] on input "3311 - Manchester CT (311)" at bounding box center [139, 93] width 260 height 12
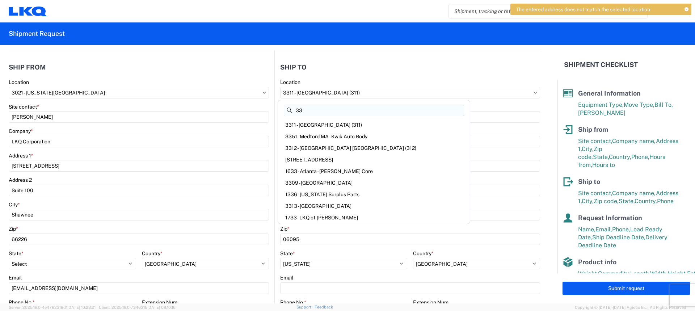
type input "3"
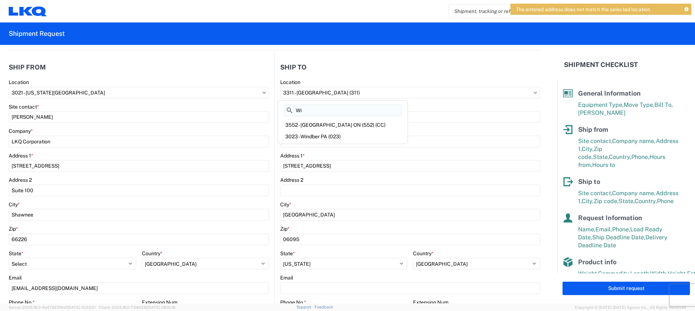
type input "W"
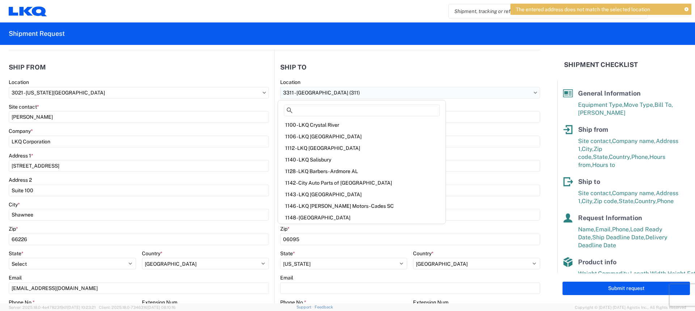
click at [269, 95] on input "3311 - Manchester CT (311)" at bounding box center [139, 93] width 260 height 12
click at [499, 108] on div "Site contact *" at bounding box center [410, 107] width 260 height 7
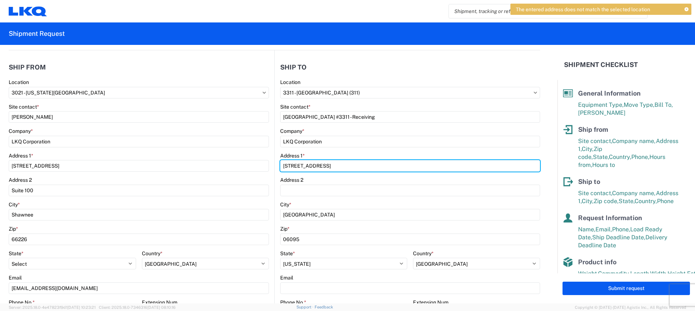
drag, startPoint x: 335, startPoint y: 163, endPoint x: 266, endPoint y: 158, distance: 69.4
click at [266, 158] on div "Ship from 3021 Location 3021 - Kansas City MO Site contact * Margaret I. Harris…" at bounding box center [275, 207] width 532 height 315
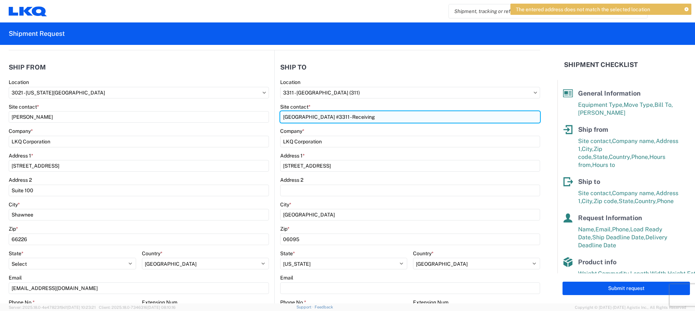
click at [269, 120] on input "Windsor #3311 - Receiving" at bounding box center [139, 117] width 260 height 12
drag, startPoint x: 390, startPoint y: 120, endPoint x: 280, endPoint y: 112, distance: 110.4
click at [269, 112] on input "Windsor #3311 - Receiving" at bounding box center [139, 117] width 260 height 12
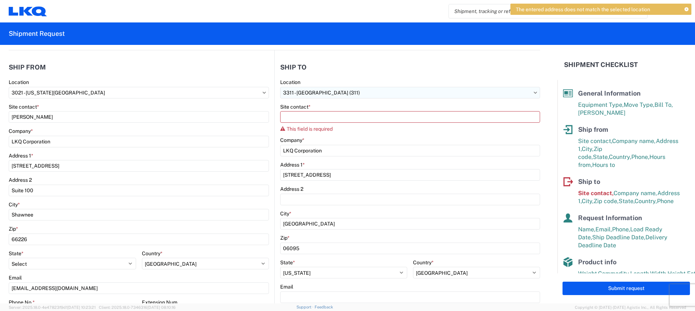
click at [394, 95] on input "3311 - Manchester CT (311)" at bounding box center [410, 93] width 260 height 12
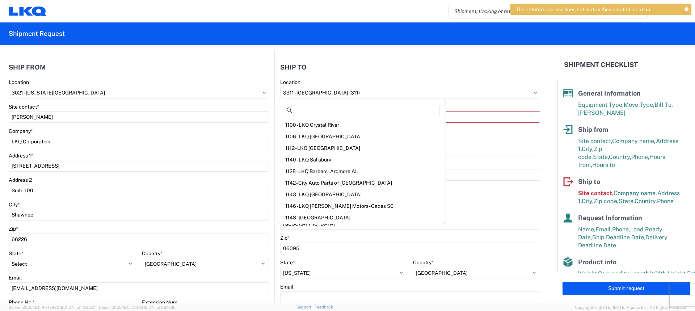
click at [435, 108] on div "Site contact *" at bounding box center [410, 107] width 260 height 7
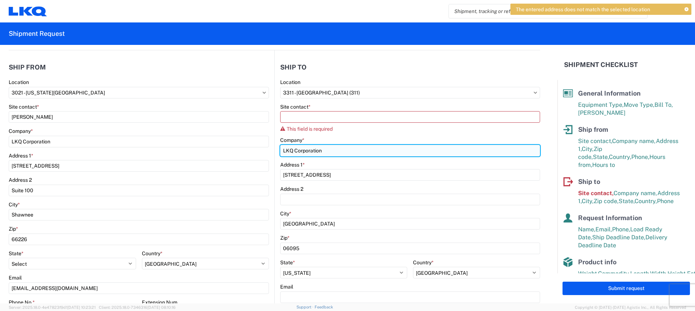
click at [326, 148] on input "LKQ Corporation" at bounding box center [410, 151] width 260 height 12
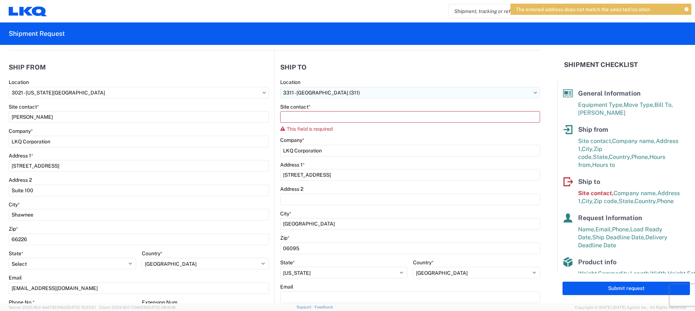
click at [357, 94] on input "3311 - Manchester CT (311)" at bounding box center [410, 93] width 260 height 12
type input "3311"
click at [413, 83] on div "Location" at bounding box center [410, 82] width 260 height 7
click at [344, 92] on input "3311 - Manchester CT (311)" at bounding box center [410, 93] width 260 height 12
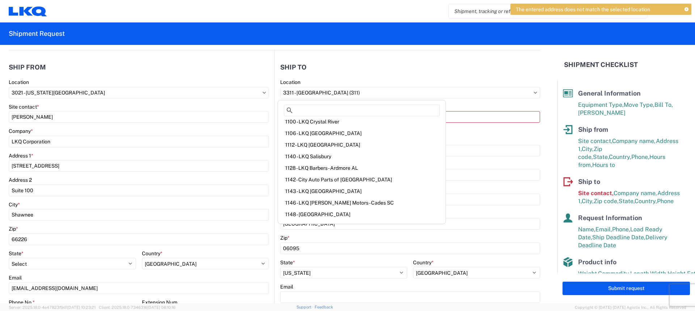
scroll to position [0, 0]
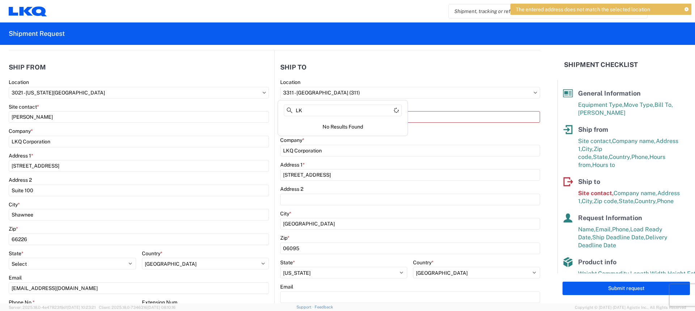
type input "L"
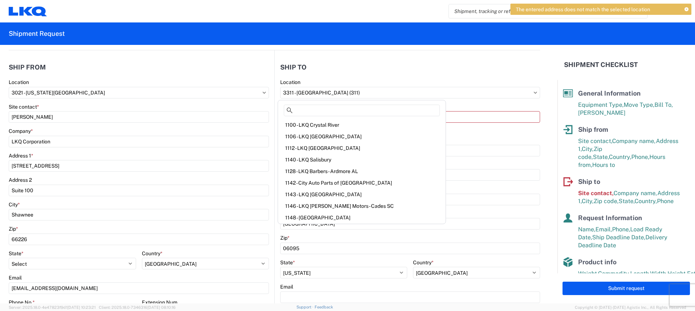
click at [491, 78] on agx-form-section "Ship to 3311 Location 3311 - Manchester CT (311) Site contact * This field is r…" at bounding box center [407, 216] width 265 height 315
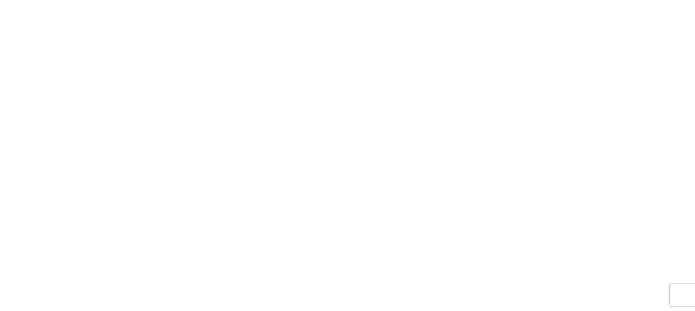
select select "FULL"
select select "LBS"
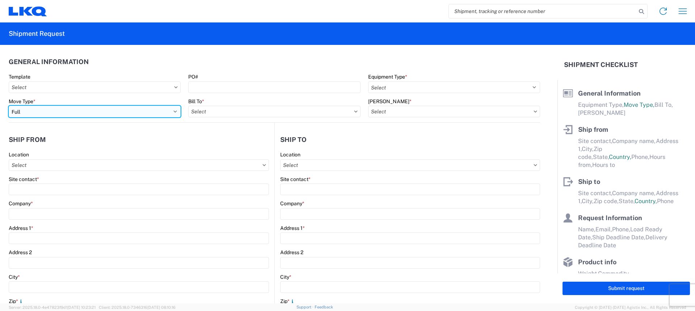
click at [80, 107] on select "Select Full Partial TL" at bounding box center [95, 112] width 172 height 12
select select "PARTIAL_TL"
click at [9, 106] on select "Select Full Partial TL" at bounding box center [95, 112] width 172 height 12
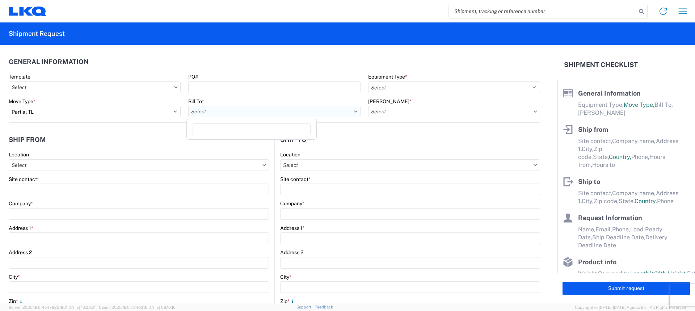
click at [315, 108] on input "Bill To *" at bounding box center [274, 112] width 172 height 12
type input "3021"
click at [229, 142] on div "3021 - [US_STATE][GEOGRAPHIC_DATA]" at bounding box center [251, 144] width 127 height 12
type input "3021 - [US_STATE][GEOGRAPHIC_DATA]"
click at [469, 104] on div "[PERSON_NAME] *" at bounding box center [454, 101] width 172 height 7
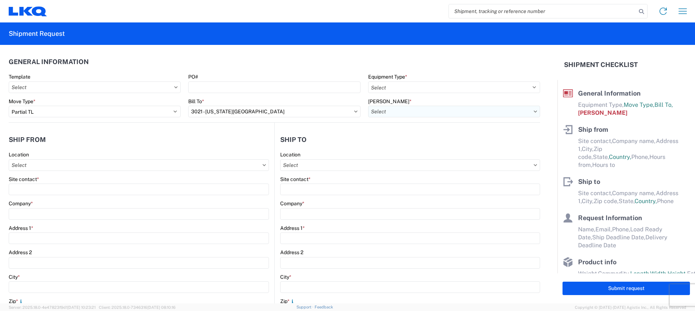
click at [467, 109] on input "[PERSON_NAME] *" at bounding box center [454, 112] width 172 height 12
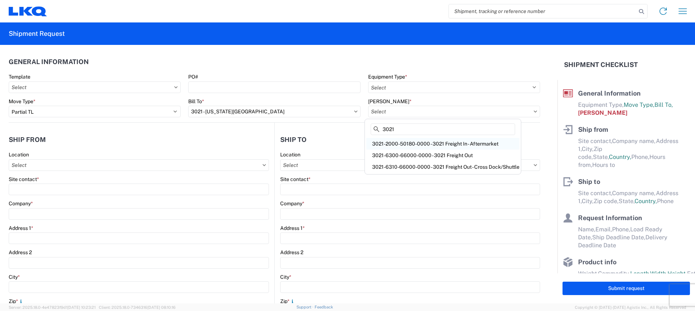
type input "3021"
click at [456, 141] on div "3021-2000-50180-0000 - 3021 Freight In - Aftermarket" at bounding box center [442, 144] width 153 height 12
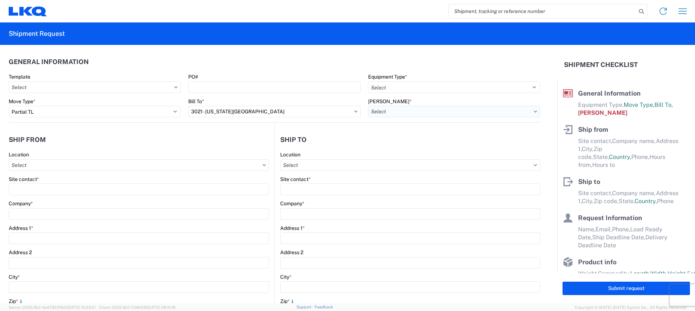
type input "3021-2000-50180-0000 - 3021 Freight In - Aftermarket"
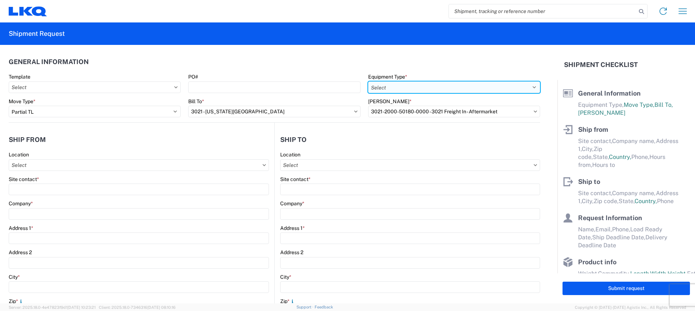
click at [458, 86] on select "Select 53’ Dry Van Flatbed Dropdeck (van) Lowboy (flatbed) Rail" at bounding box center [454, 87] width 172 height 12
select select "STDV"
click at [368, 81] on select "Select 53’ Dry Van Flatbed Dropdeck (van) Lowboy (flatbed) Rail" at bounding box center [454, 87] width 172 height 12
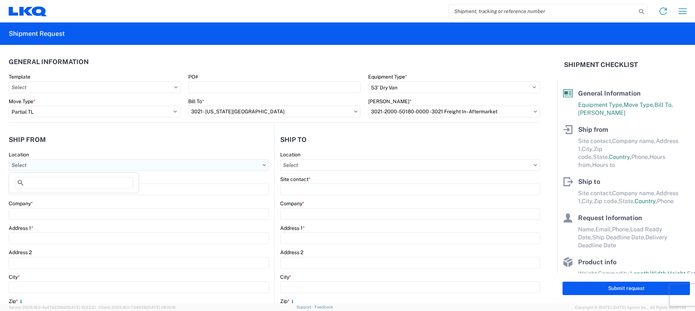
click at [165, 163] on input "Location" at bounding box center [139, 165] width 260 height 12
type input "3021"
click at [62, 196] on div "3021 - [US_STATE][GEOGRAPHIC_DATA]" at bounding box center [74, 198] width 127 height 12
type input "3021 - [US_STATE][GEOGRAPHIC_DATA]"
type input "LKQ Corporation"
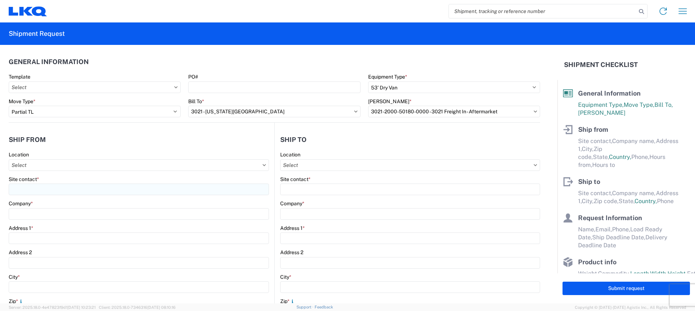
type input "[STREET_ADDRESS]"
type input "Suite 100"
type input "Shawnee"
type input "66226"
select select "KS"
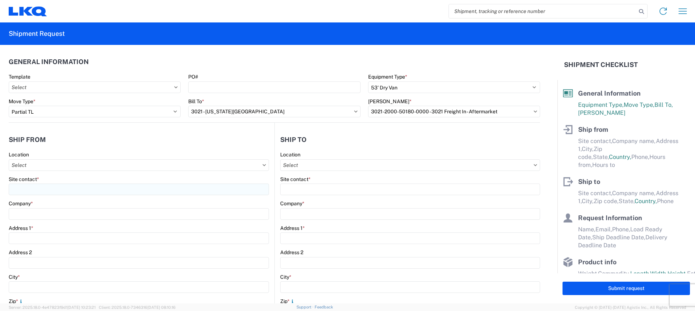
select select "US"
type input "[PHONE_NUMBER]"
type input "07:00"
type input "21:00"
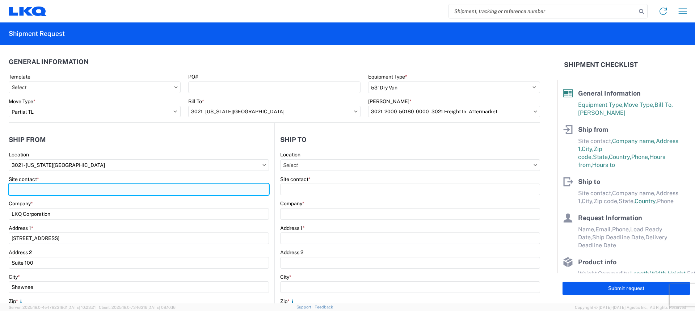
click at [131, 190] on input "Site contact *" at bounding box center [139, 190] width 260 height 12
type input "[PERSON_NAME]"
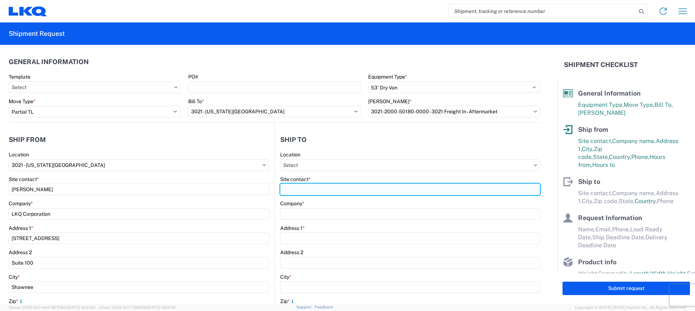
click at [346, 186] on input "Site contact *" at bounding box center [410, 190] width 260 height 12
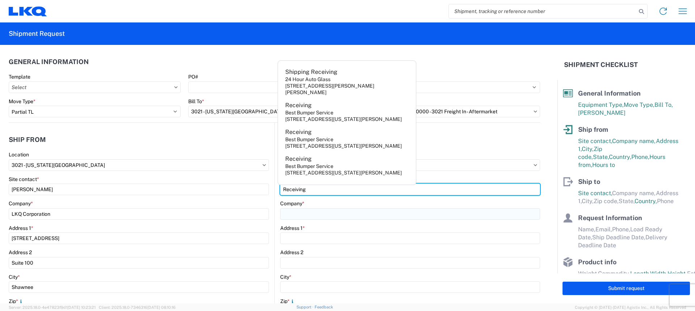
type input "Receiving"
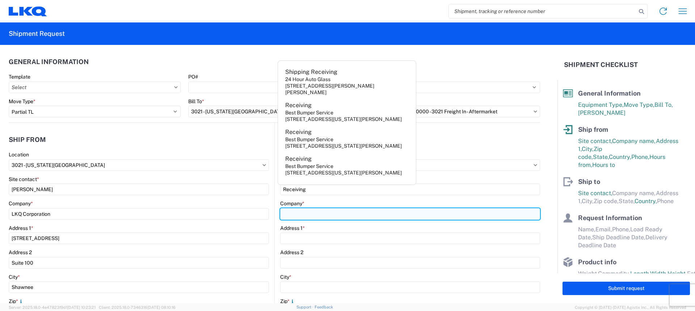
click at [322, 210] on input "Company *" at bounding box center [410, 214] width 260 height 12
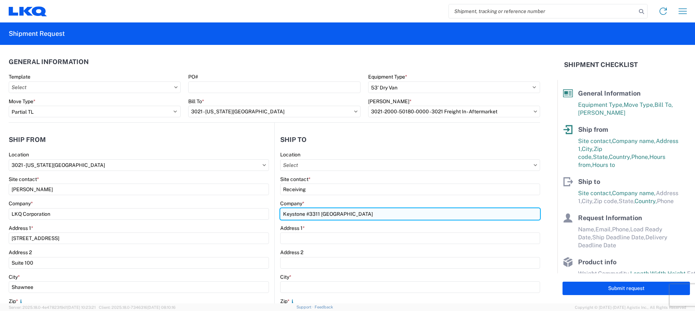
type input "Keystone #3311 Windsor"
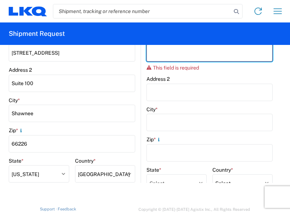
scroll to position [181, 0]
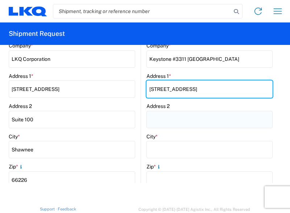
type input "330 Stone Road"
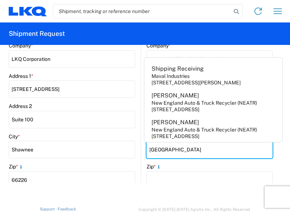
type input "Windsor"
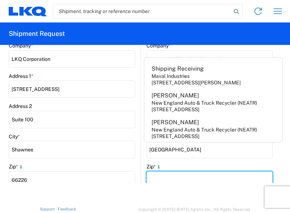
scroll to position [187, 0]
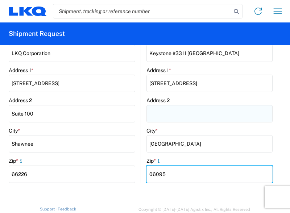
type input "06095"
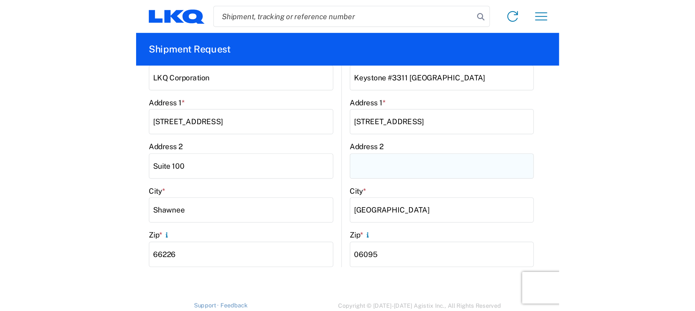
scroll to position [277, 0]
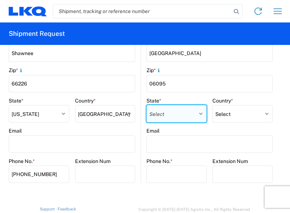
click at [182, 114] on select "Select Alabama Alaska Arizona Arkansas Armed Forces Americas Armed Forces Europ…" at bounding box center [176, 113] width 60 height 17
select select "CT"
click at [146, 105] on select "Select Alabama Alaska Arizona Arkansas Armed Forces Americas Armed Forces Europ…" at bounding box center [176, 113] width 60 height 17
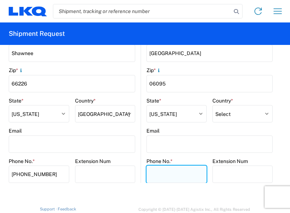
click at [159, 175] on input "Phone No. *" at bounding box center [176, 173] width 60 height 17
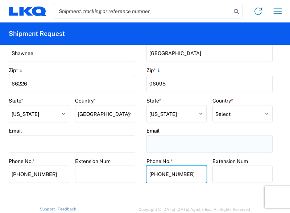
type input "800-522-8364"
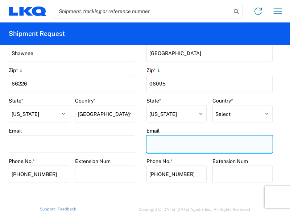
click at [135, 149] on input "Email" at bounding box center [72, 143] width 126 height 17
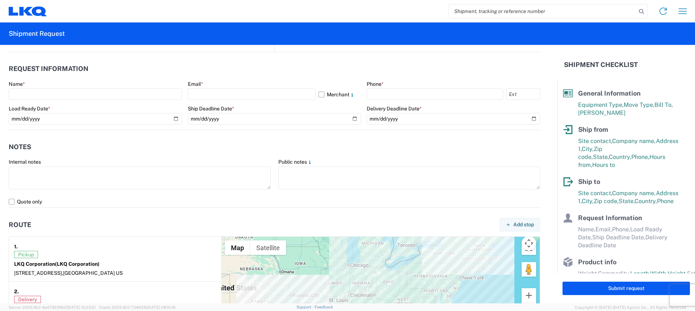
scroll to position [398, 0]
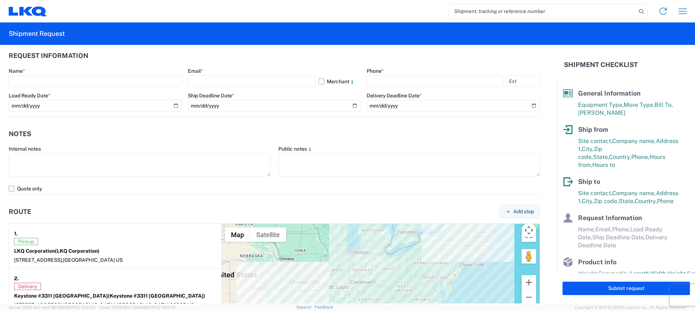
click at [11, 189] on label "Quote only" at bounding box center [275, 189] width 532 height 12
click at [0, 0] on input "Quote only" at bounding box center [0, 0] width 0 height 0
click at [74, 73] on div "Name *" at bounding box center [95, 71] width 173 height 7
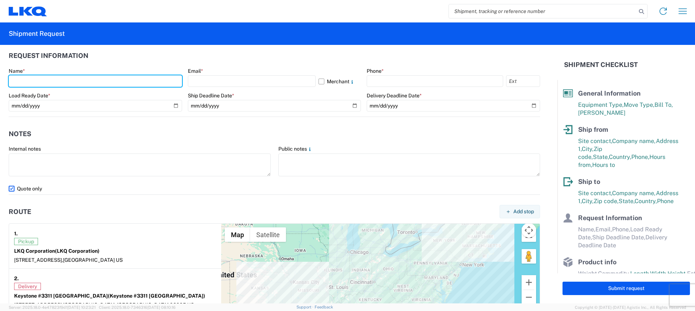
drag, startPoint x: 79, startPoint y: 83, endPoint x: 80, endPoint y: 87, distance: 4.7
click at [79, 83] on input "text" at bounding box center [95, 81] width 173 height 12
type input "[PERSON_NAME]"
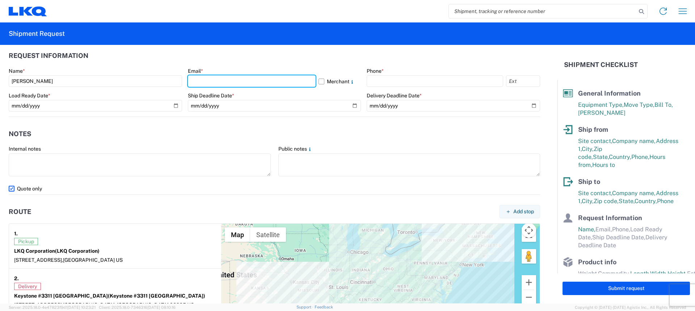
drag, startPoint x: 230, startPoint y: 83, endPoint x: 229, endPoint y: 87, distance: 4.4
click at [230, 83] on input "text" at bounding box center [252, 81] width 128 height 12
type input "[EMAIL_ADDRESS][DOMAIN_NAME]"
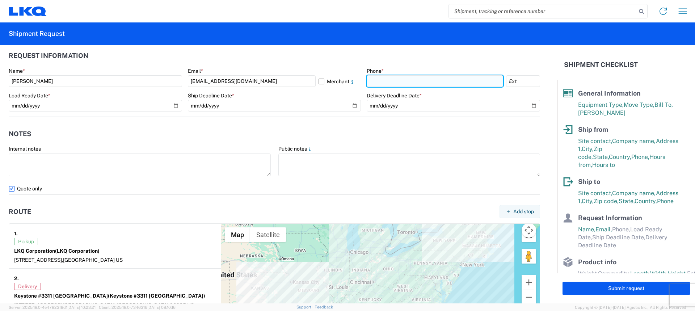
click at [404, 77] on input "text" at bounding box center [435, 81] width 137 height 12
type input "[PHONE_NUMBER]"
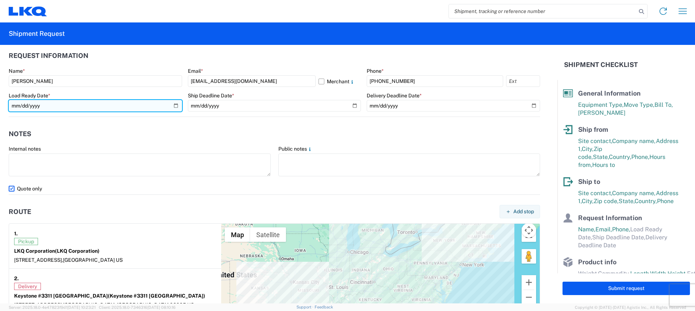
click at [175, 105] on input "date" at bounding box center [95, 106] width 173 height 12
type input "[DATE]"
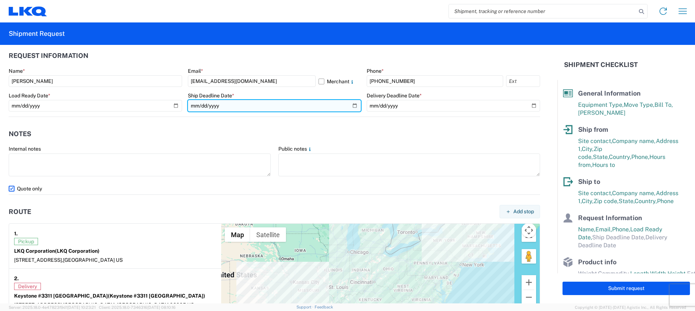
click at [352, 104] on input "date" at bounding box center [274, 106] width 173 height 12
type input "[DATE]"
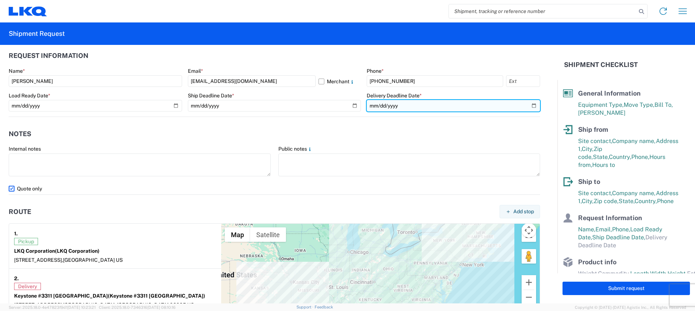
click at [528, 105] on input "date" at bounding box center [453, 106] width 173 height 12
type input "2025-09-08"
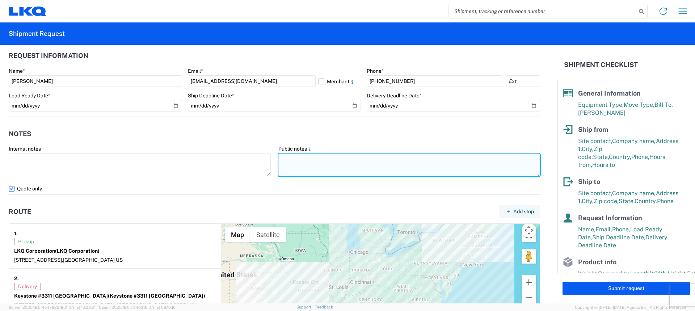
click at [297, 159] on textarea at bounding box center [409, 165] width 262 height 23
paste textarea "PLEASE NO BOX TRUCKS! PLEASE NO REEFER TRUCKS! THANK YOU!"
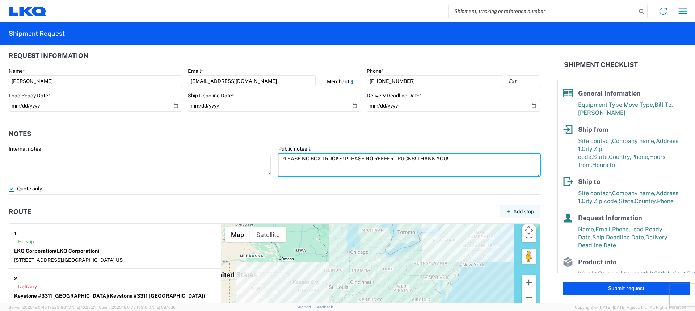
paste textarea "SKID 1 48.0 44.0 45.0 160.0 SKID 2 48.0 44.0 70.0 290.0 SKID 3 48.0 44.0 70.0 2…"
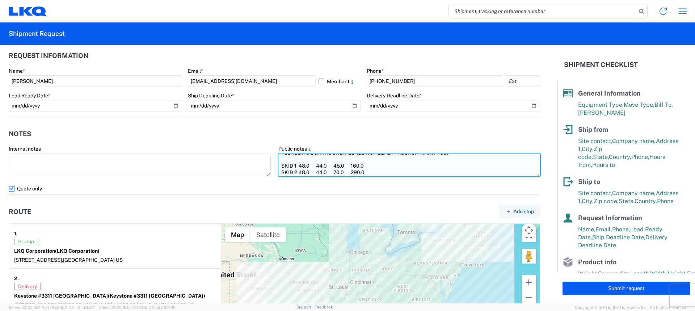
scroll to position [0, 0]
drag, startPoint x: 454, startPoint y: 160, endPoint x: 276, endPoint y: 157, distance: 177.4
click at [278, 157] on textarea "PLEASE NO BOX TRUCKS! PLEASE NO REEFER TRUCKS! THANK YOU! SKID 1 48.0 44.0 45.0…" at bounding box center [409, 165] width 262 height 23
click at [287, 174] on textarea "PLEASE NO BOX TRUCKS! PLEASE NO REEFER TRUCKS! THANK YOU! SKID 1 48.0 44.0 45.0…" at bounding box center [409, 165] width 262 height 23
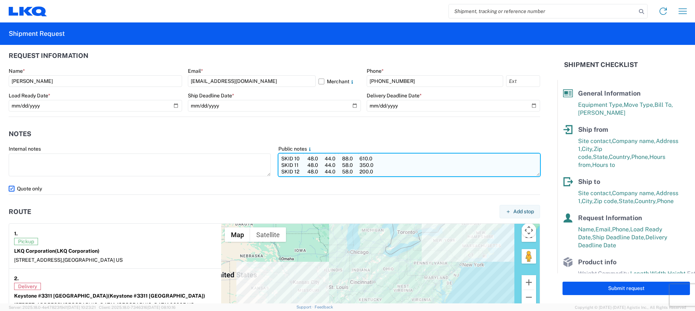
scroll to position [83, 0]
paste textarea "PLEASE NO BOX TRUCKS! PLEASE NO REEFER TRUCKS! THANK YOU!"
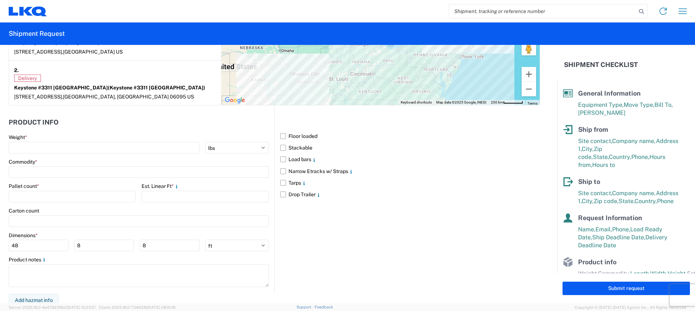
scroll to position [610, 0]
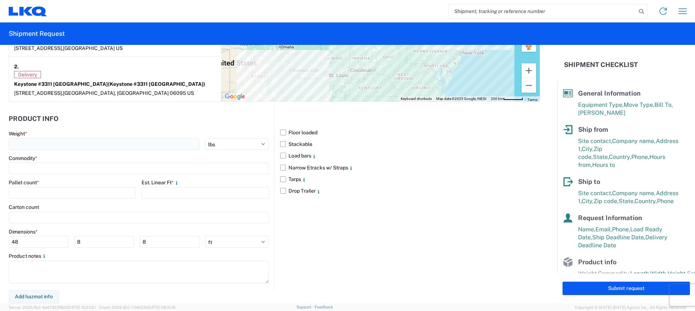
type textarea "PLEASE NO BOX TRUCKS! PLEASE NO REEFER TRUCKS! THANK YOU! SKID 1 48.0 44.0 45.0…"
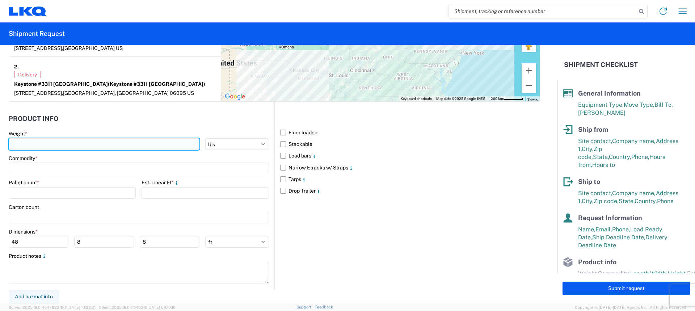
click at [47, 143] on input "number" at bounding box center [104, 144] width 191 height 12
type input "3560"
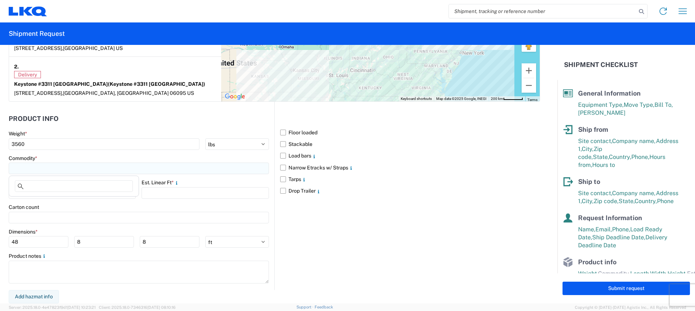
click at [29, 167] on input at bounding box center [139, 169] width 260 height 12
type input "g"
click at [66, 213] on div "General Auto Parts (dry)" at bounding box center [74, 212] width 127 height 12
type input "General Auto Parts (dry)"
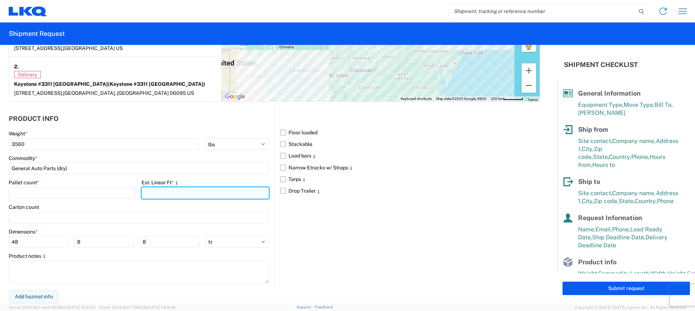
click at [174, 195] on input "number" at bounding box center [205, 193] width 127 height 12
type input "21.33"
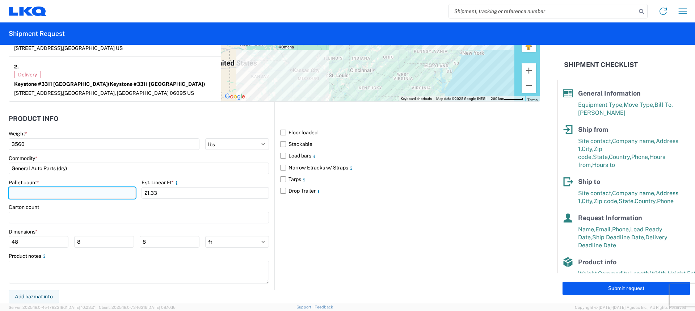
click at [60, 193] on input "number" at bounding box center [72, 193] width 127 height 12
type input "12"
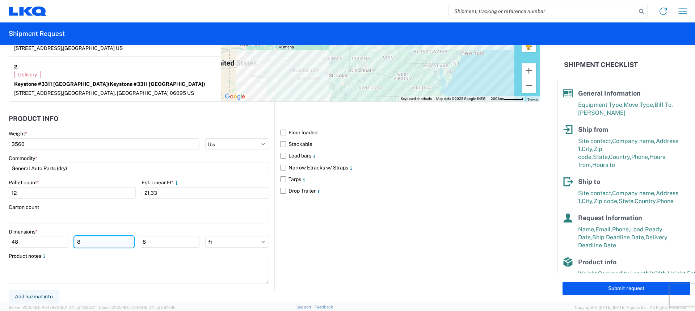
click at [99, 243] on input "8" at bounding box center [104, 242] width 60 height 12
type input "40"
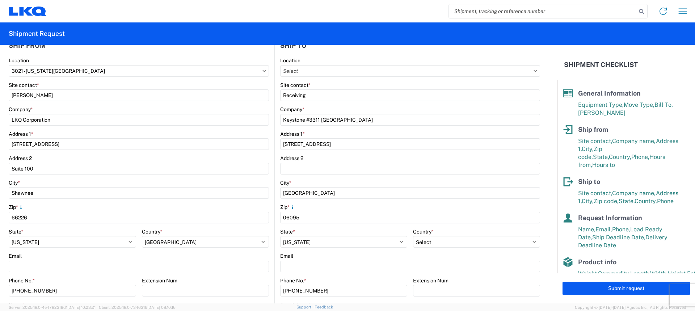
scroll to position [0, 0]
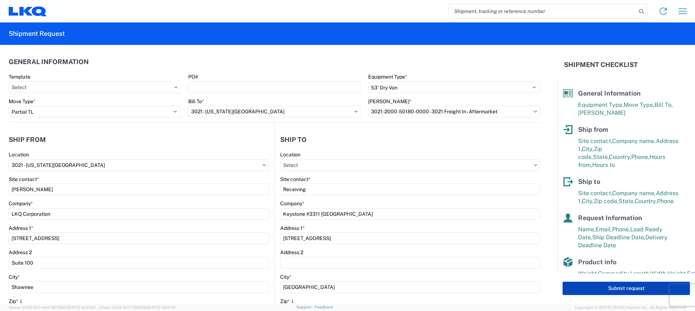
type input "88"
click at [646, 288] on button "Submit request" at bounding box center [626, 288] width 127 height 13
select select "US"
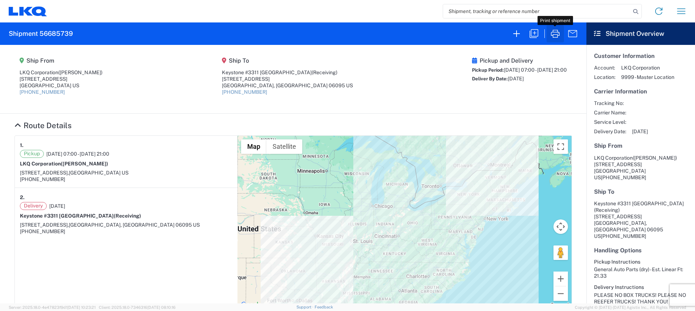
click at [553, 33] on icon "button" at bounding box center [556, 34] width 12 height 12
